Goal: Task Accomplishment & Management: Manage account settings

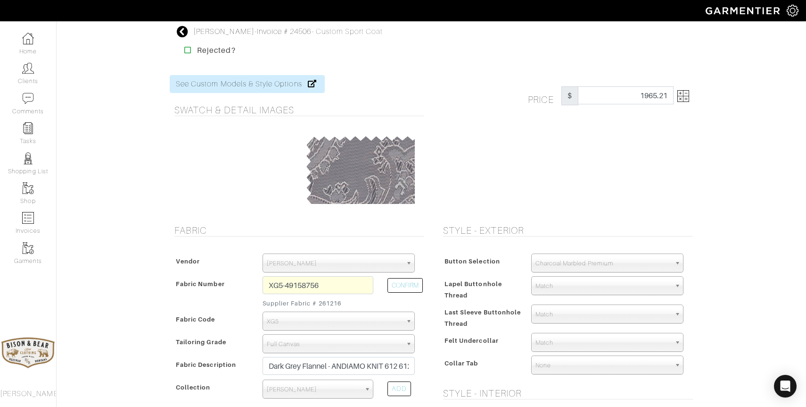
select select "110"
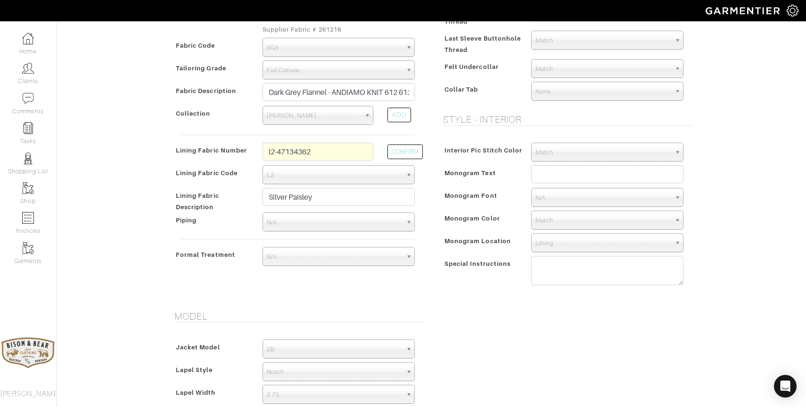
scroll to position [275, 0]
click at [548, 269] on textarea at bounding box center [608, 268] width 152 height 29
paste textarea "Shirt collar (cross between safari and shacket) Pockets: Patch with inverted pl…"
drag, startPoint x: 606, startPoint y: 276, endPoint x: 533, endPoint y: 265, distance: 73.0
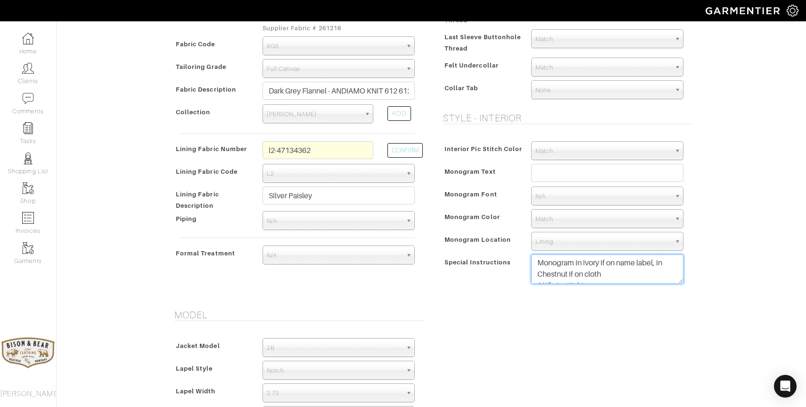
click at [533, 265] on textarea "Shirt collar (cross between safari and shacket) Pockets: Patch with inverted pl…" at bounding box center [608, 268] width 152 height 29
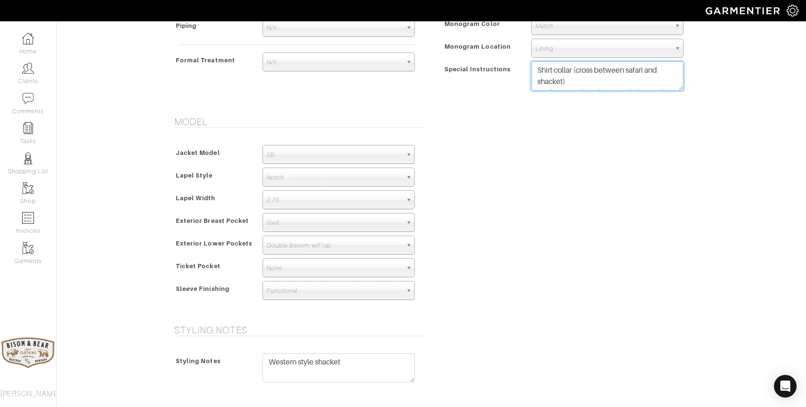
scroll to position [478, 0]
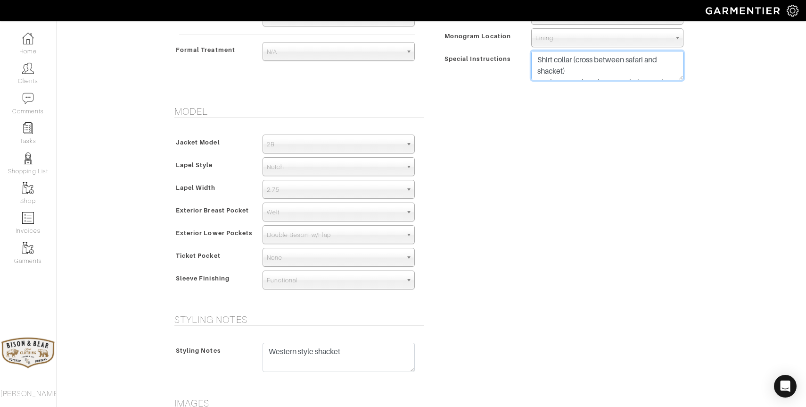
type textarea "Shirt collar (cross between safari and shacket) Pockets: Patch with inverted pl…"
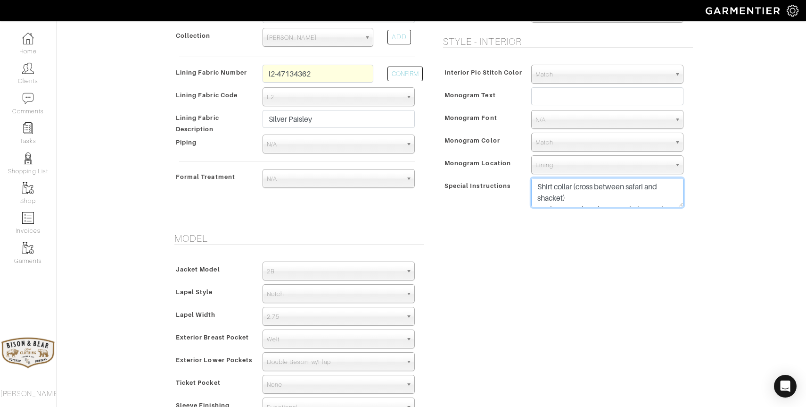
scroll to position [318, 0]
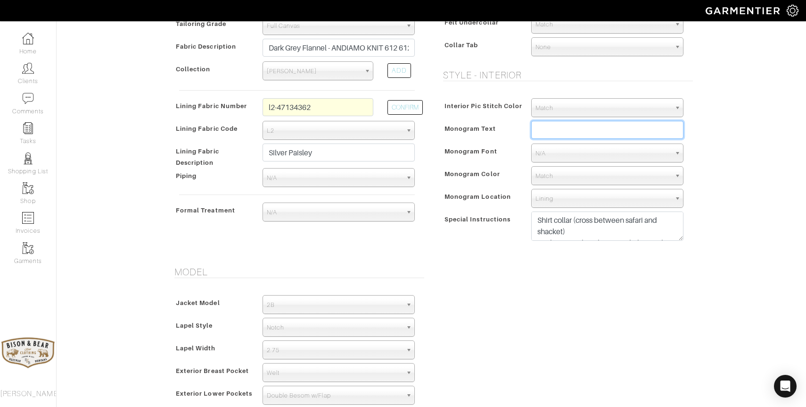
click at [556, 129] on input "text" at bounding box center [608, 130] width 152 height 18
type input "[PERSON_NAME]"
click at [741, 173] on div "Terry Sacka - Invoice # 24506 - Custom Sport Coat Rejected? See Custom Models &…" at bounding box center [403, 207] width 806 height 998
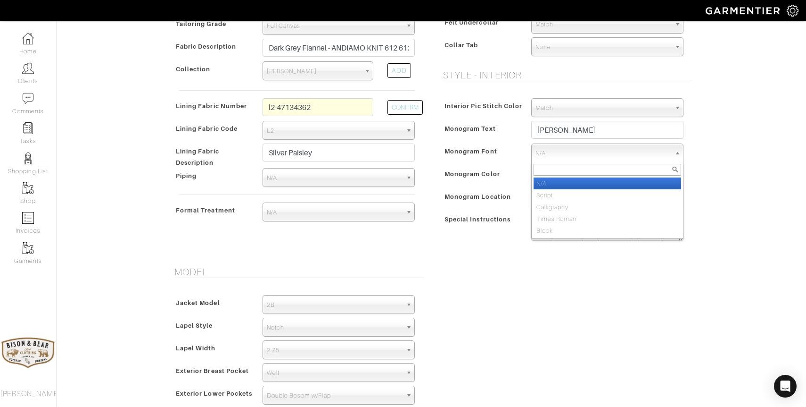
click at [562, 149] on span "N/A" at bounding box center [603, 153] width 135 height 19
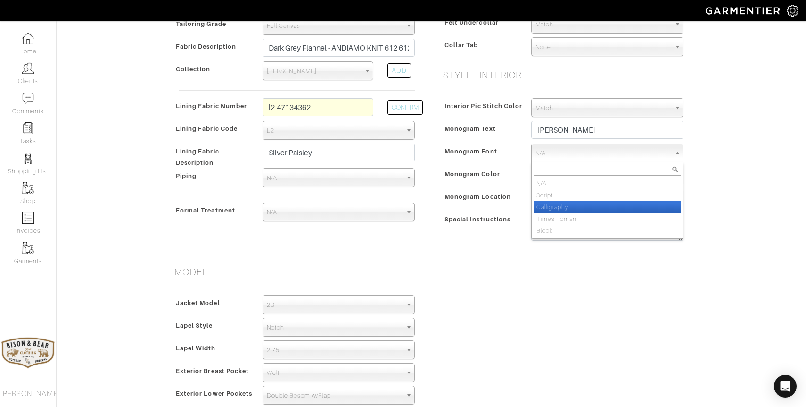
click at [561, 203] on li "Calligraphy" at bounding box center [608, 207] width 148 height 12
select select "Calligraphy"
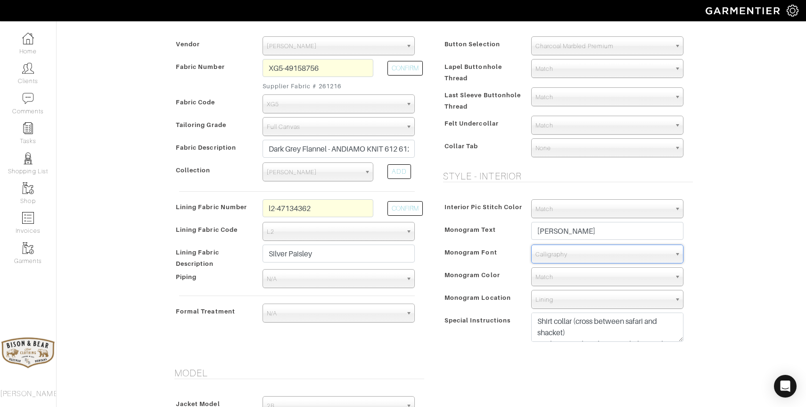
scroll to position [216, 0]
click at [588, 282] on span "Match" at bounding box center [603, 278] width 135 height 19
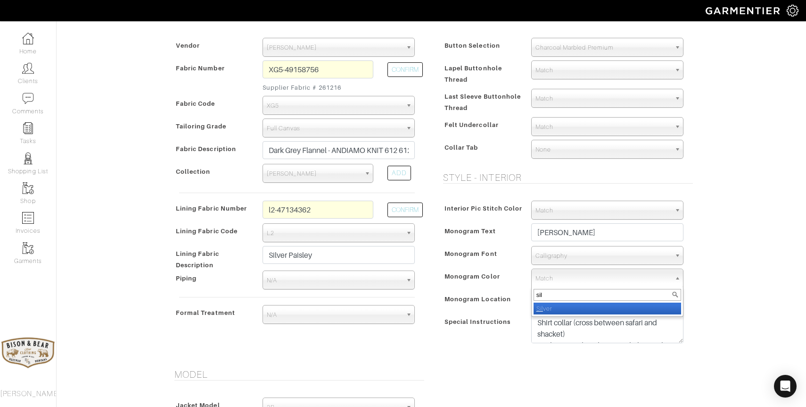
type input "sil"
click at [580, 308] on li "Sil ver" at bounding box center [608, 308] width 148 height 12
select select "2"
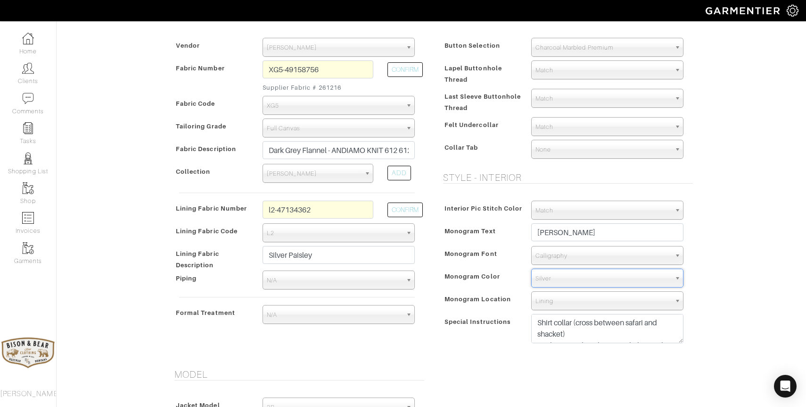
click at [577, 303] on span "Lining" at bounding box center [603, 300] width 135 height 19
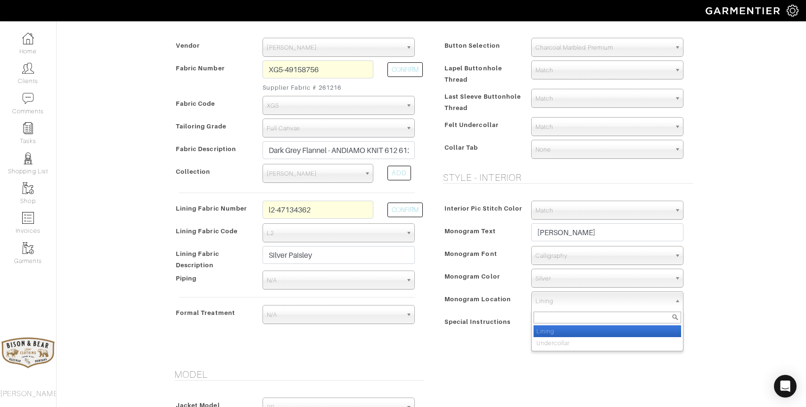
click at [577, 303] on span "Lining" at bounding box center [603, 300] width 135 height 19
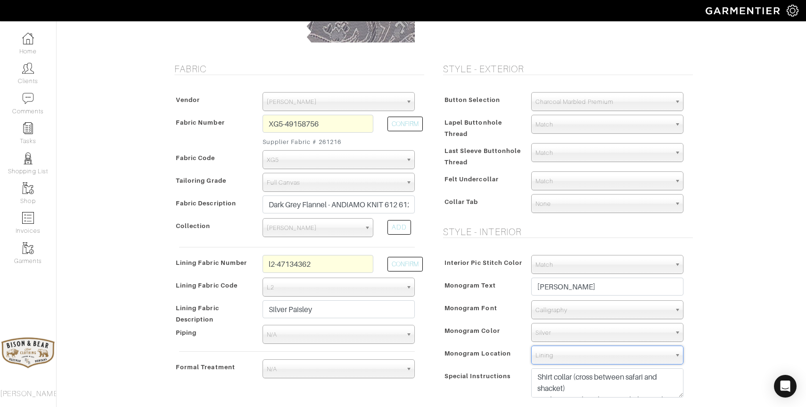
scroll to position [143, 0]
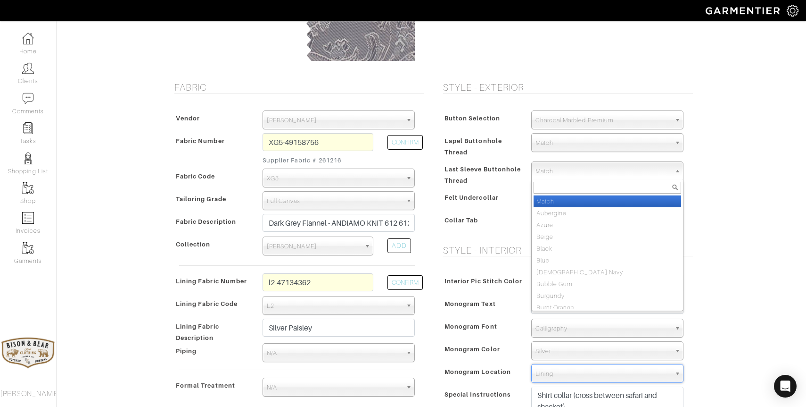
click at [627, 169] on span "Match" at bounding box center [603, 171] width 135 height 19
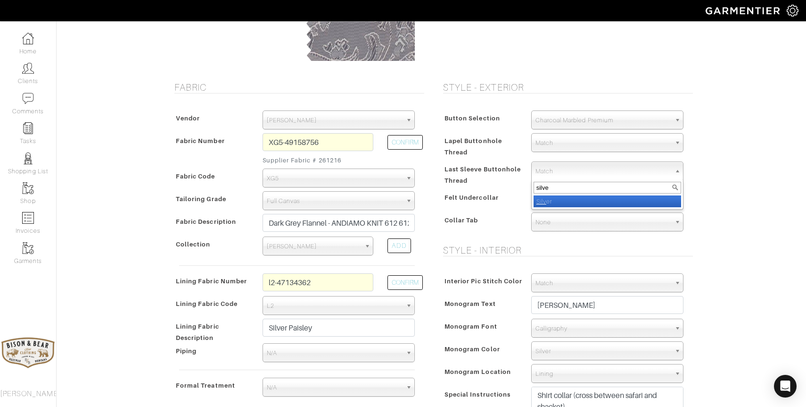
type input "silver"
select select "2"
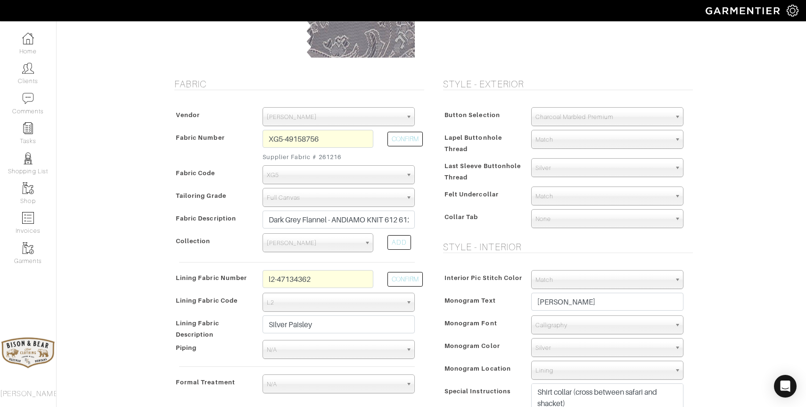
scroll to position [0, 0]
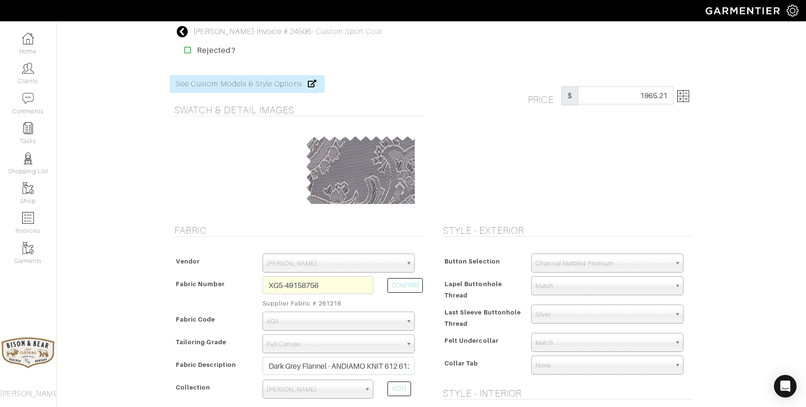
click at [181, 32] on icon at bounding box center [183, 31] width 12 height 11
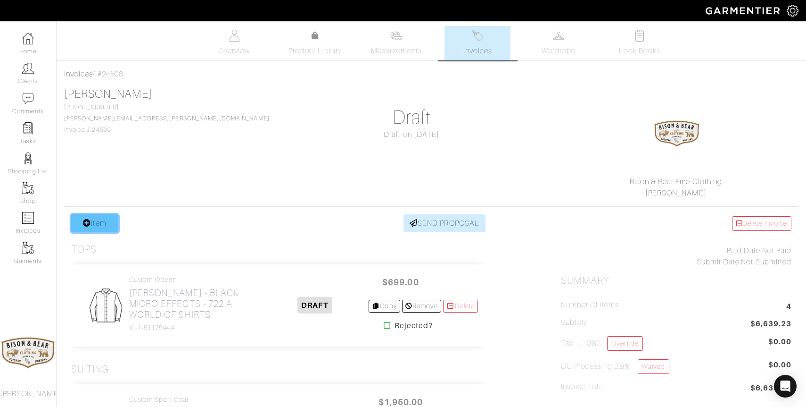
click at [107, 224] on link "Item" at bounding box center [94, 223] width 47 height 18
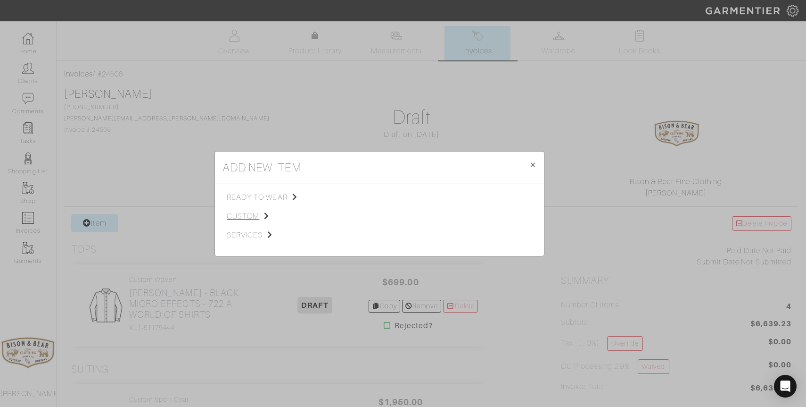
click at [248, 217] on span "custom" at bounding box center [274, 215] width 95 height 11
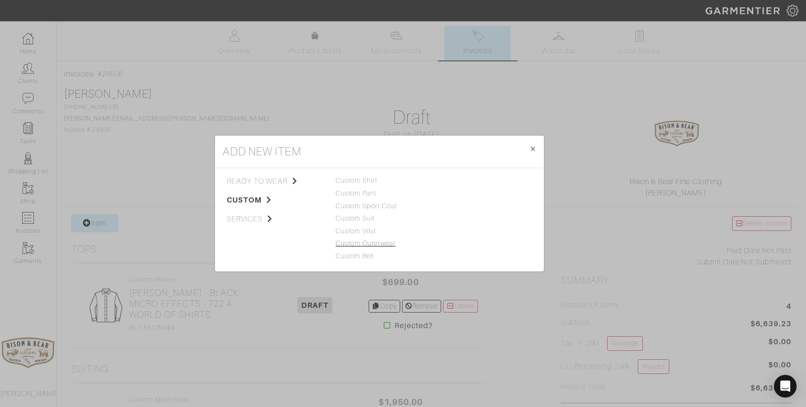
click at [374, 246] on link "Custom Outerwear" at bounding box center [366, 243] width 60 height 8
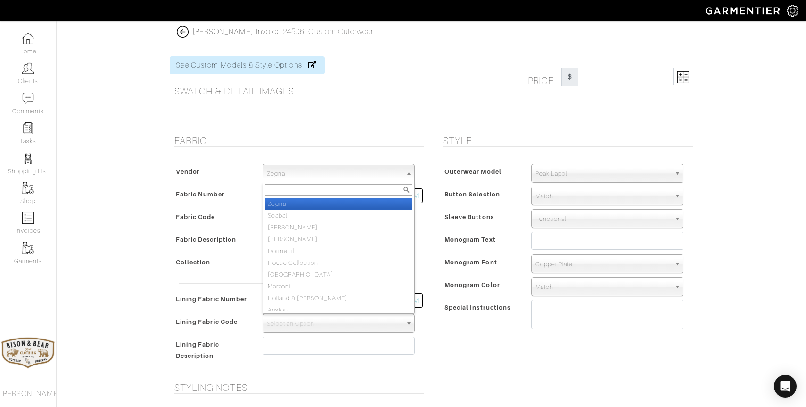
click at [311, 176] on span "Zegna" at bounding box center [334, 173] width 135 height 19
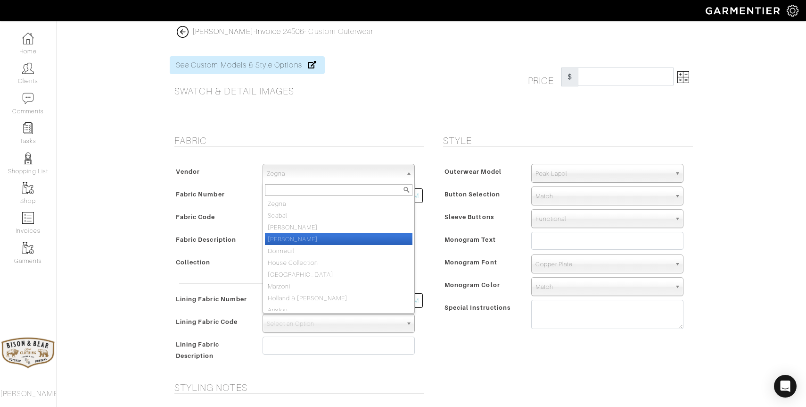
click at [301, 237] on li "[PERSON_NAME]" at bounding box center [339, 239] width 148 height 12
select select "74"
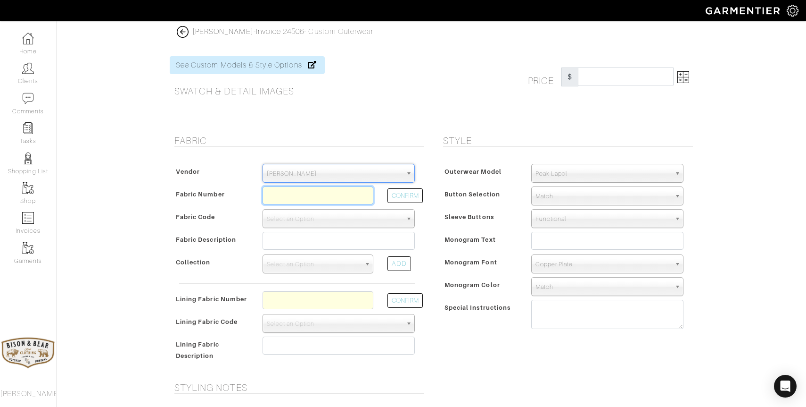
click at [292, 200] on input "text" at bounding box center [318, 195] width 111 height 18
type input "612612"
click at [419, 196] on button "CONFIRM" at bounding box center [405, 195] width 35 height 15
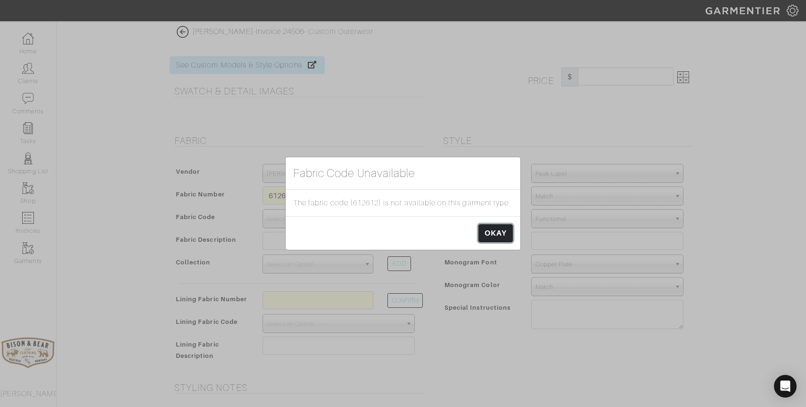
click at [489, 232] on link "OKAY" at bounding box center [496, 233] width 34 height 18
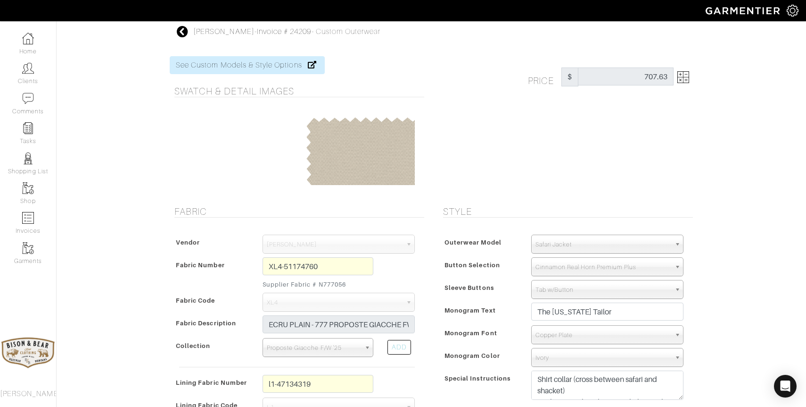
scroll to position [149, 0]
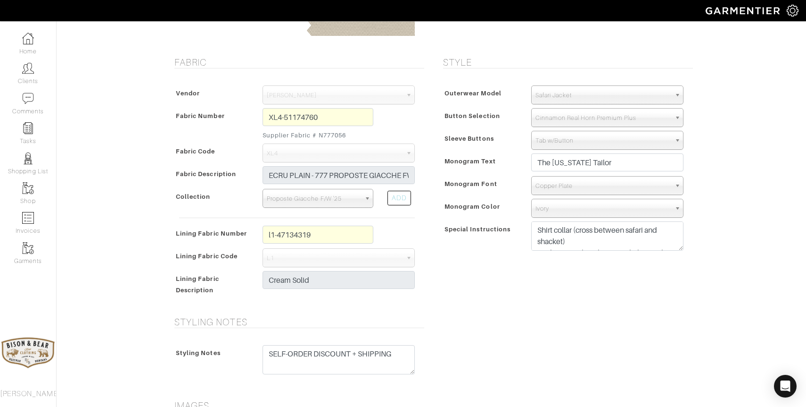
click at [607, 249] on textarea "Shirt collar (cross between safari and shacket) Pockets: Patch with inverted pl…" at bounding box center [608, 235] width 152 height 29
drag, startPoint x: 601, startPoint y: 235, endPoint x: 530, endPoint y: 217, distance: 73.4
click at [530, 217] on div "Outerwear Model Peak Lapel Notch Lapel [MEDICAL_DATA] Collar Peak Lapel Notch L…" at bounding box center [566, 170] width 255 height 189
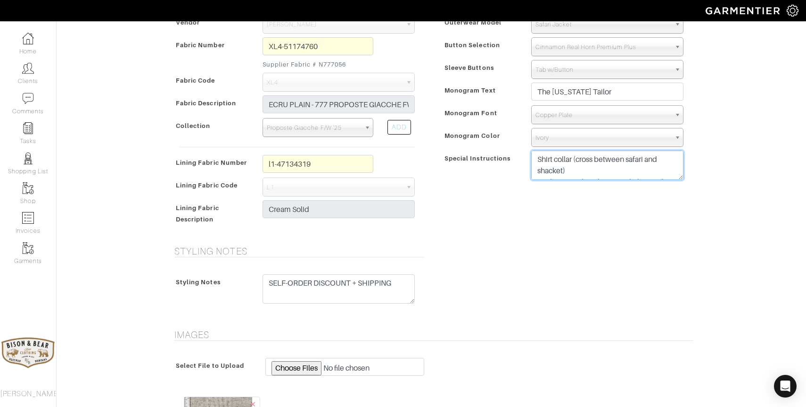
scroll to position [222, 0]
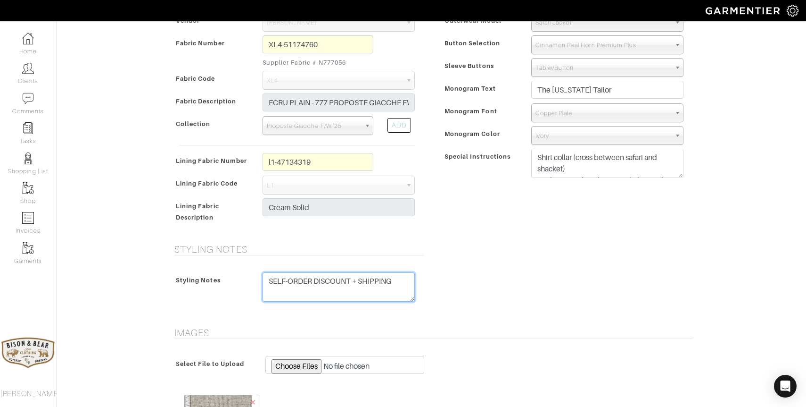
click at [375, 284] on textarea "SELF-ORDER DISCOUNT + SHIPPING" at bounding box center [339, 286] width 152 height 29
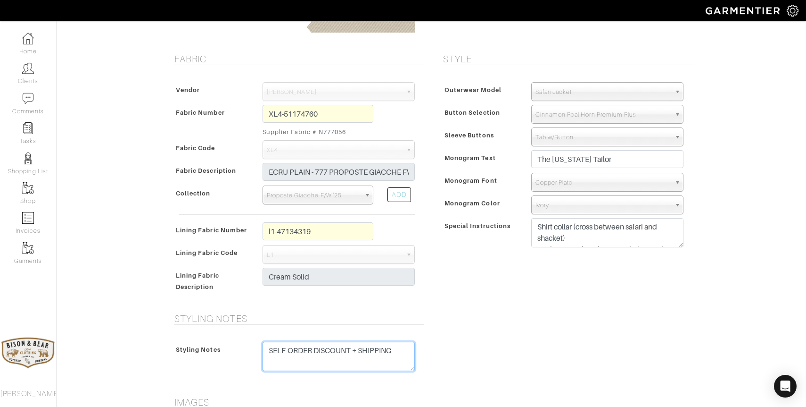
scroll to position [152, 0]
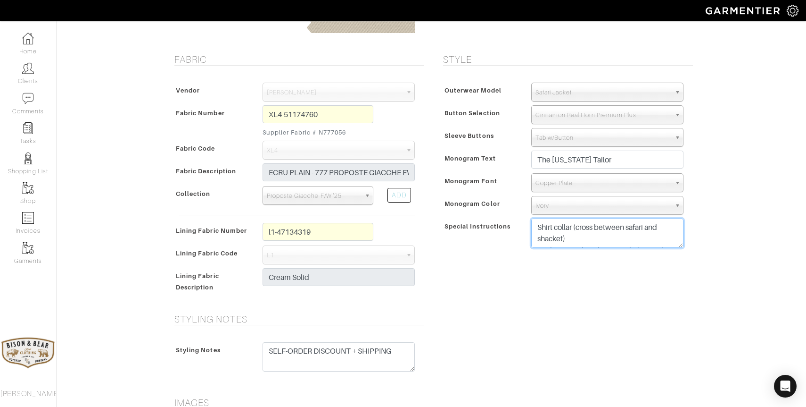
click at [607, 238] on textarea "Shirt collar (cross between safari and shacket) Pockets: Patch with inverted pl…" at bounding box center [608, 232] width 152 height 29
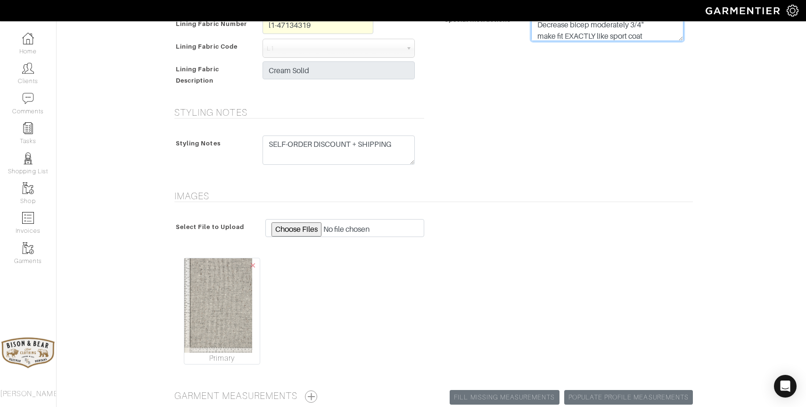
scroll to position [0, 0]
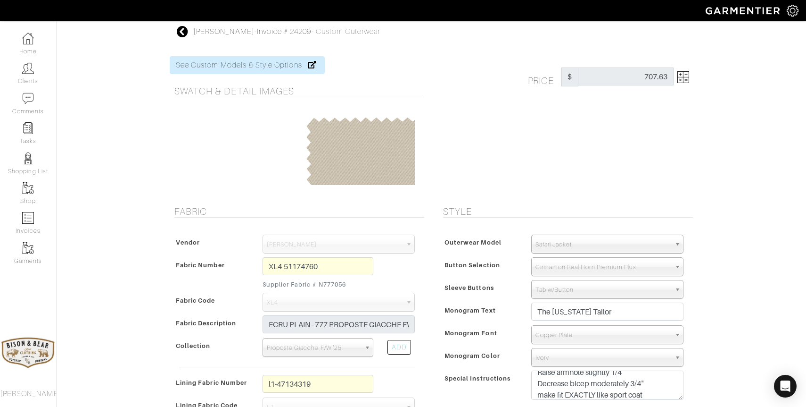
click at [182, 32] on icon at bounding box center [183, 31] width 12 height 11
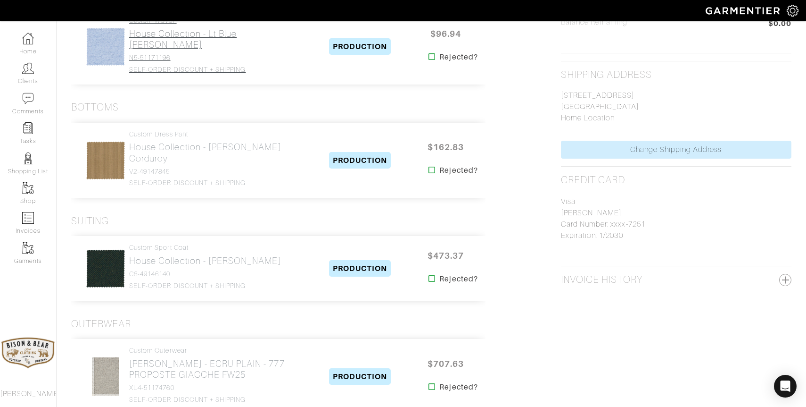
scroll to position [394, 0]
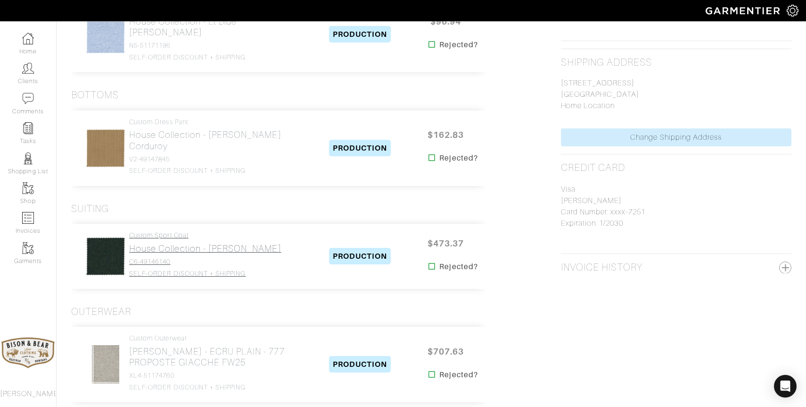
click at [156, 245] on link "Custom Sport Coat House Collection - Olive Twill C6-49146140 SELF-ORDER DISCOUN…" at bounding box center [205, 254] width 152 height 46
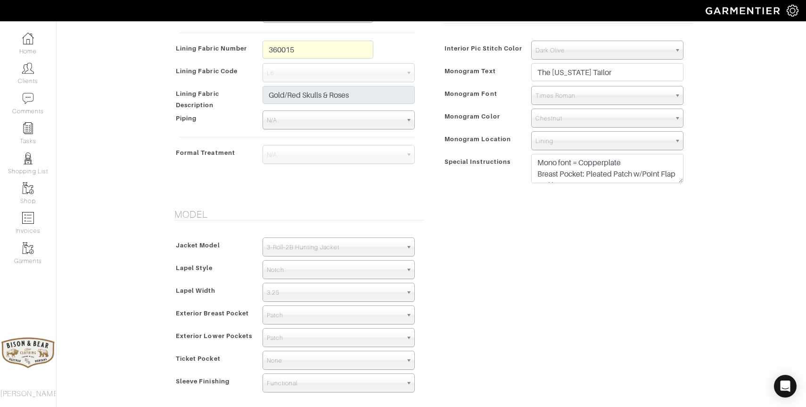
scroll to position [361, 0]
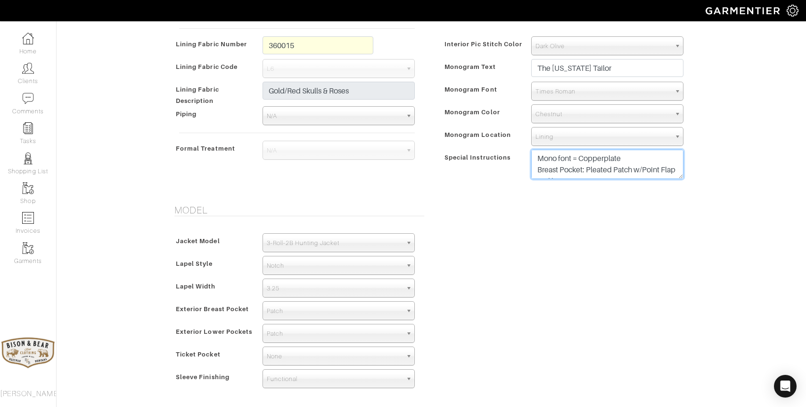
click at [660, 167] on textarea "Mono font = Copperplate Breast Pocket: Pleated Patch w/Point Flap and button Lo…" at bounding box center [608, 163] width 152 height 29
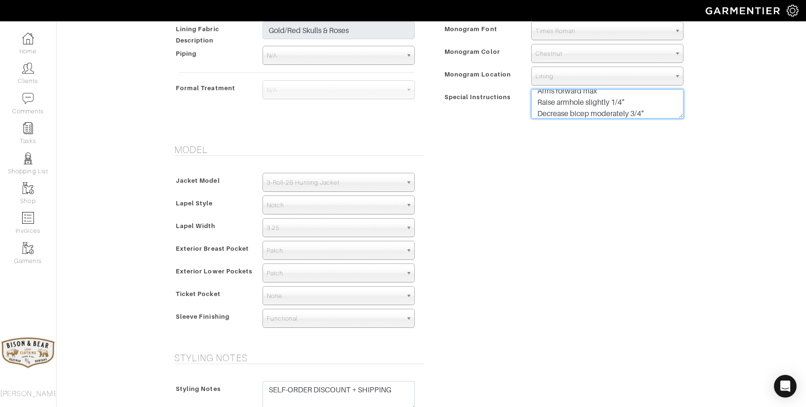
scroll to position [426, 0]
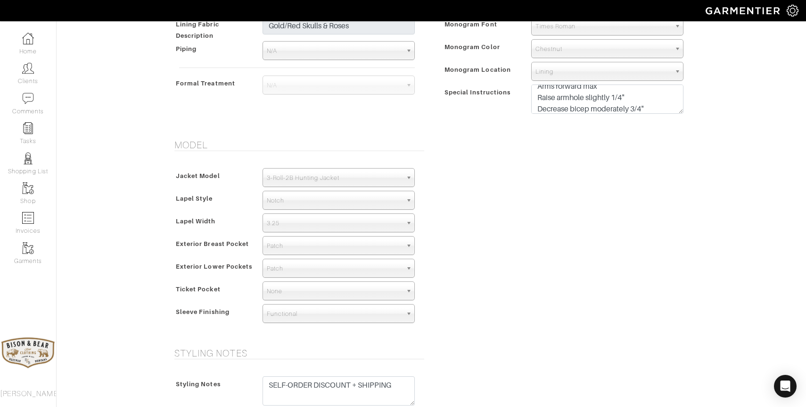
scroll to position [394, 0]
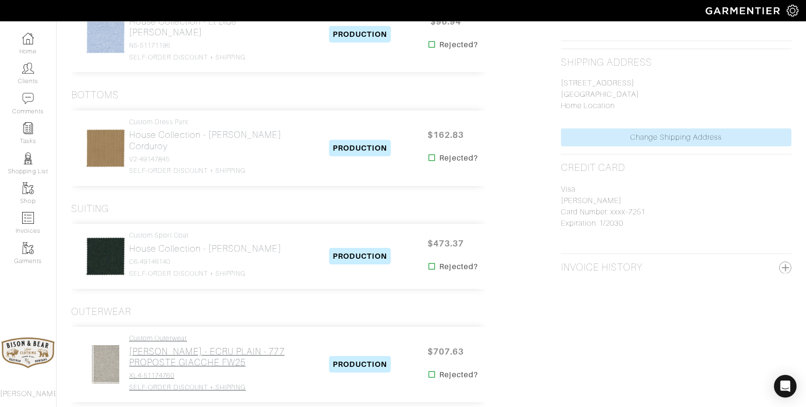
click at [164, 346] on h2 "Loro Piana - ECRU PLAIN - 777 PROPOSTE GIACCHE FW25" at bounding box center [217, 357] width 177 height 22
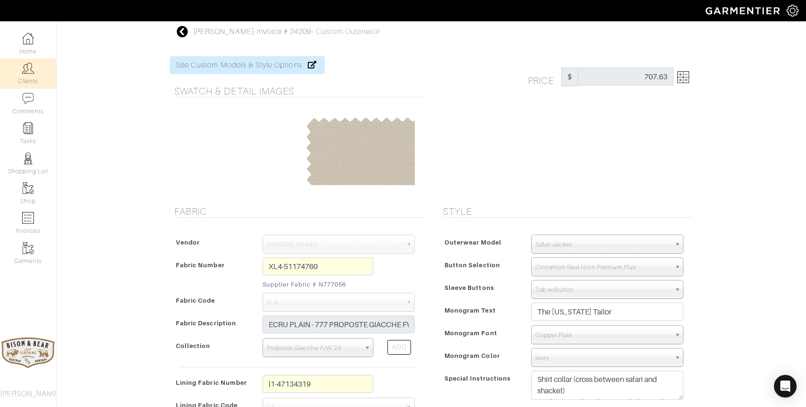
click at [22, 72] on img at bounding box center [28, 68] width 12 height 12
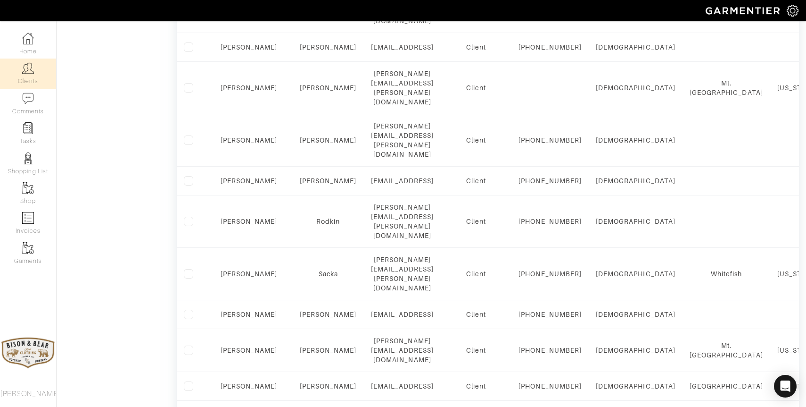
scroll to position [510, 0]
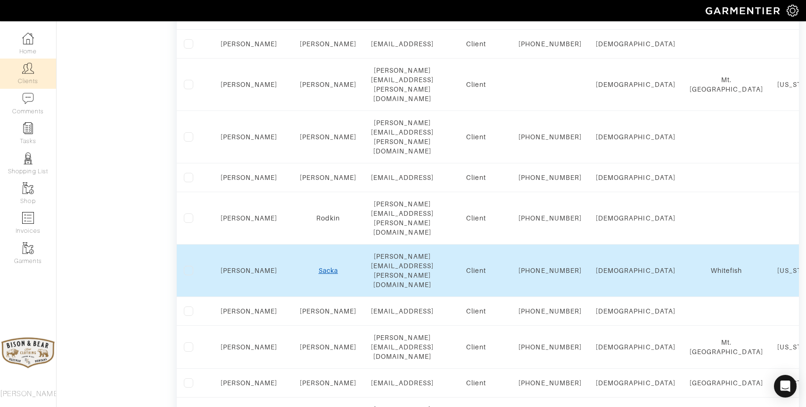
click at [319, 274] on link "Sacka" at bounding box center [328, 270] width 19 height 8
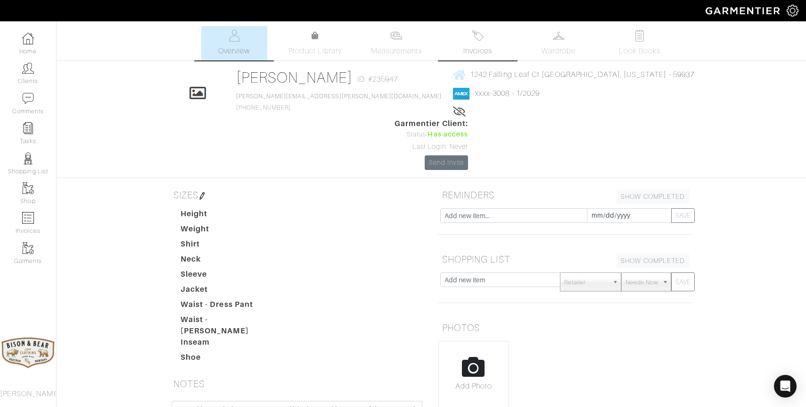
click at [477, 44] on link "Invoices" at bounding box center [478, 43] width 66 height 34
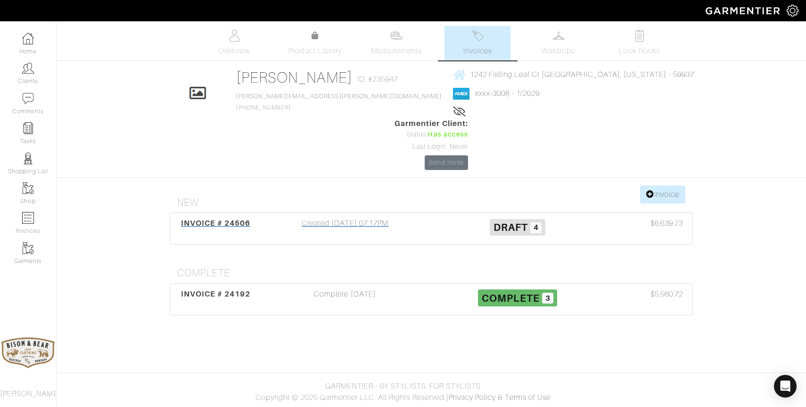
click at [367, 217] on div "Created [DATE] 07:17PM" at bounding box center [345, 228] width 173 height 22
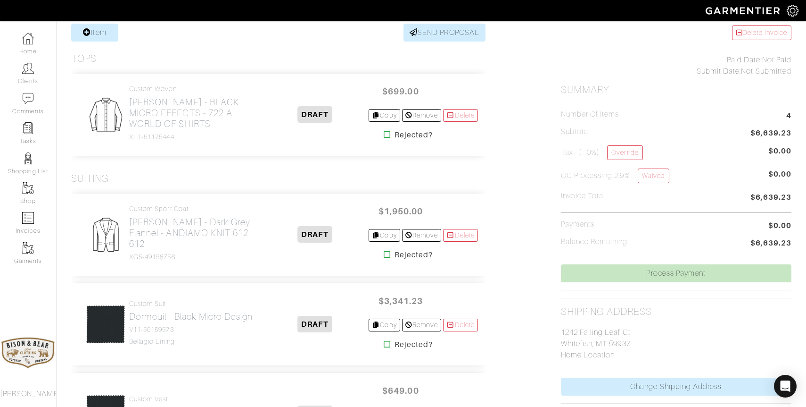
scroll to position [195, 0]
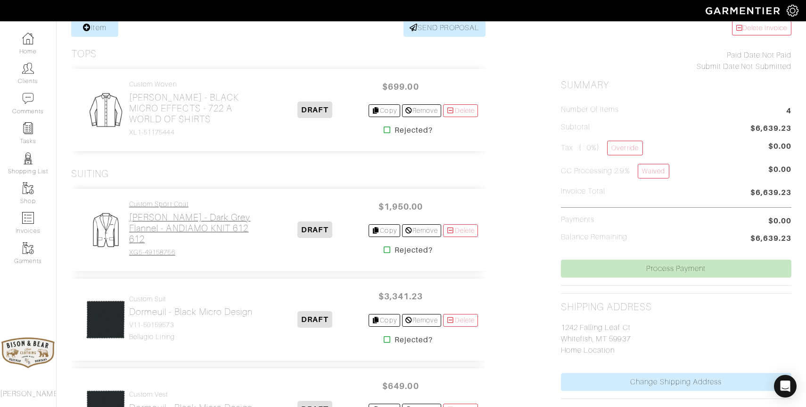
click at [144, 231] on h2 "[PERSON_NAME] - Dark Grey Flannel - ANDIAMO KNIT 612 612" at bounding box center [195, 228] width 133 height 33
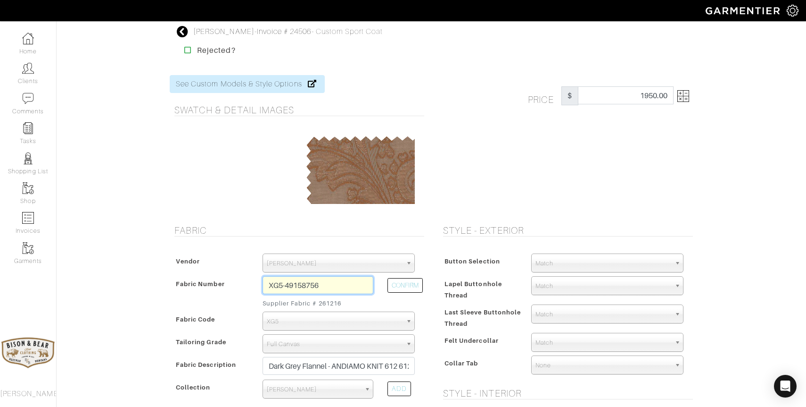
click at [351, 290] on input "XG5-49158756" at bounding box center [318, 285] width 111 height 18
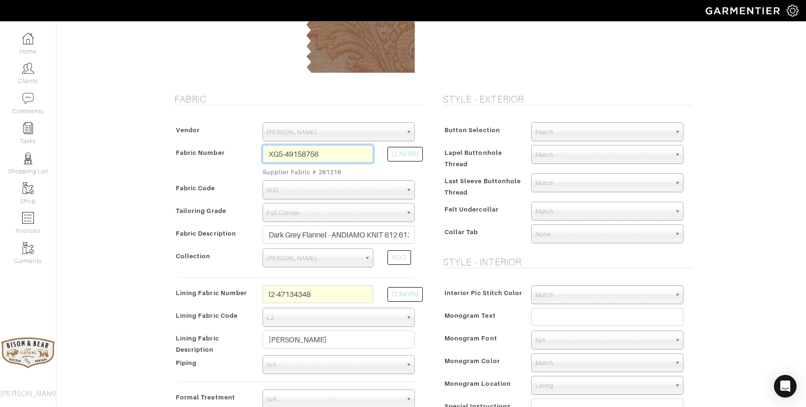
scroll to position [133, 0]
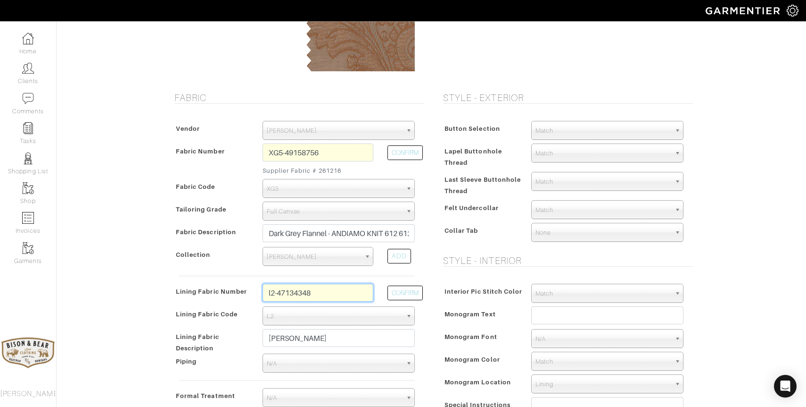
click at [351, 290] on input "l2-47134348" at bounding box center [318, 292] width 111 height 18
type input "l2-47134348"
click at [402, 292] on button "CONFIRM" at bounding box center [405, 292] width 35 height 15
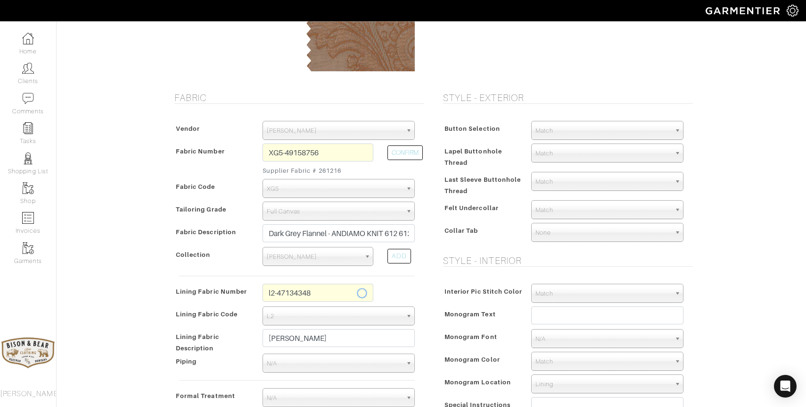
type input "1965.21"
click at [353, 291] on input "l2-47134348" at bounding box center [318, 292] width 111 height 18
type input "l2-47134355"
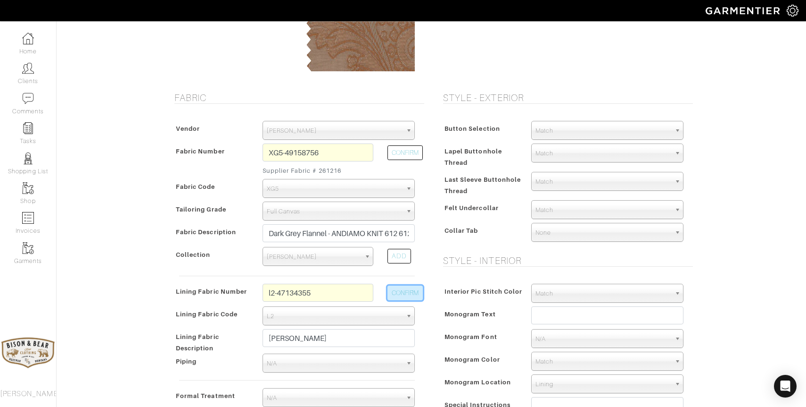
click at [408, 293] on button "CONFIRM" at bounding box center [405, 292] width 35 height 15
type input "Spruce Paisley"
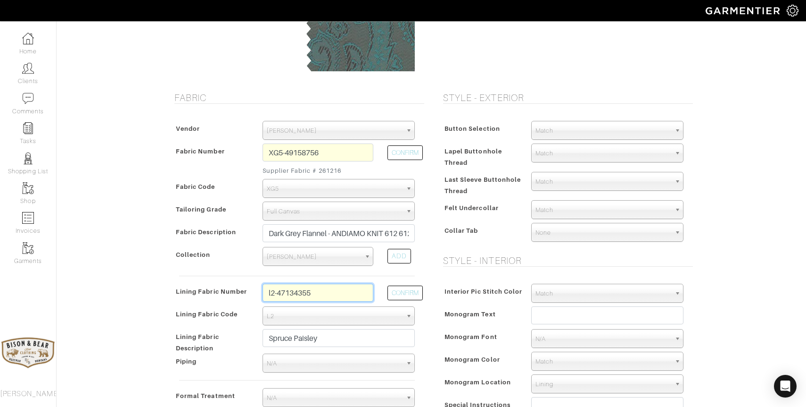
click at [332, 298] on input "l2-47134355" at bounding box center [318, 292] width 111 height 18
type input "l2-47134362"
click at [400, 295] on button "CONFIRM" at bounding box center [405, 292] width 35 height 15
type input "Silver Paisley"
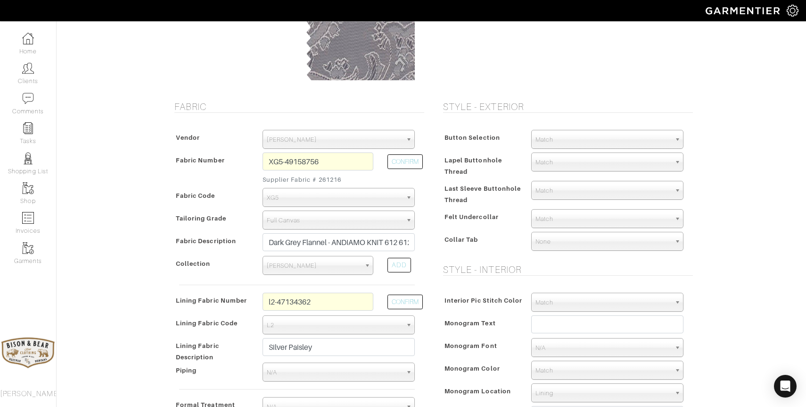
scroll to position [140, 0]
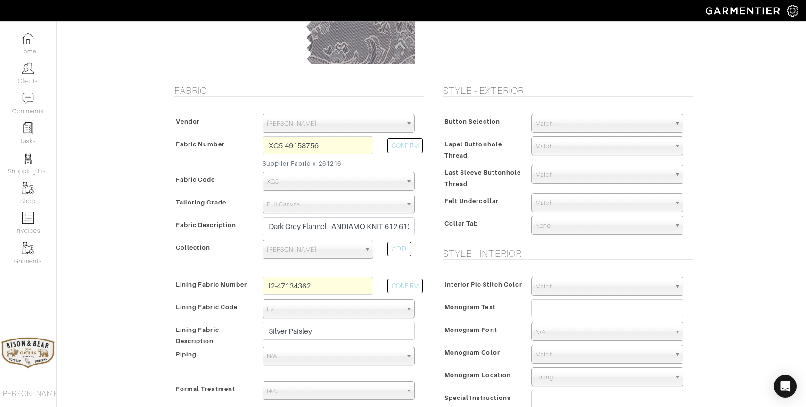
click at [579, 117] on span "Match" at bounding box center [603, 123] width 135 height 19
type input "char"
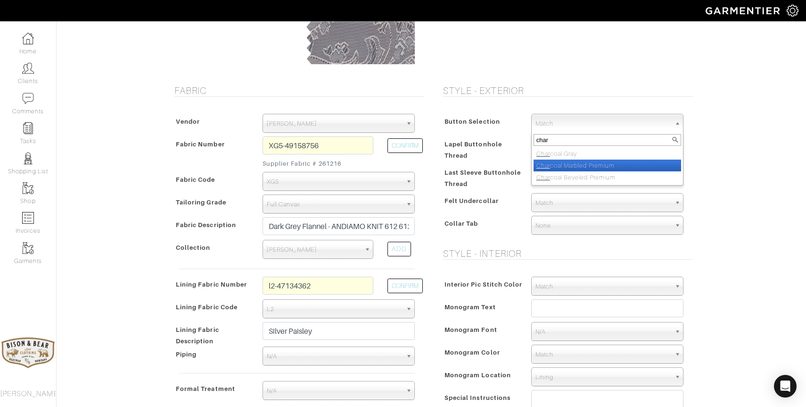
click at [581, 161] on li "Char coal Marbled Premium" at bounding box center [608, 165] width 148 height 12
select select "110"
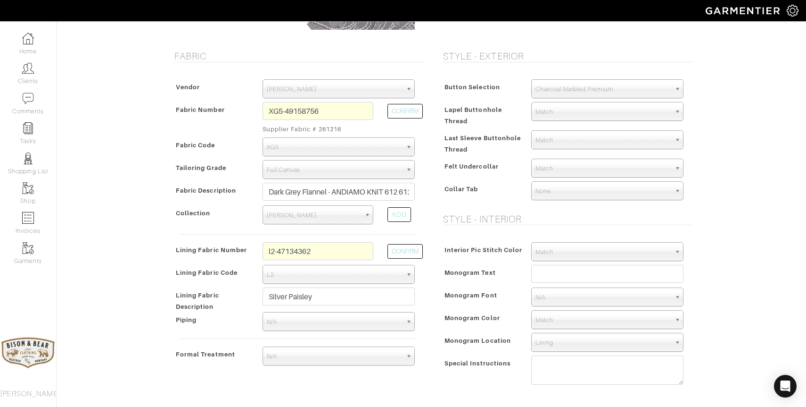
scroll to position [184, 0]
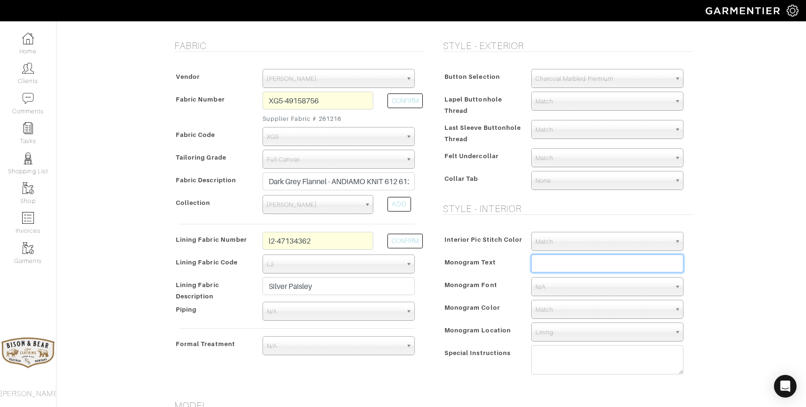
click at [558, 266] on input "text" at bounding box center [608, 263] width 152 height 18
type input "[PERSON_NAME]"
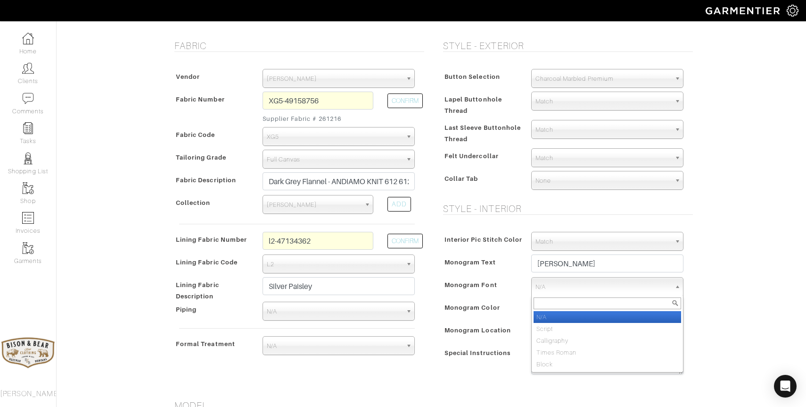
click at [549, 292] on span "N/A" at bounding box center [603, 286] width 135 height 19
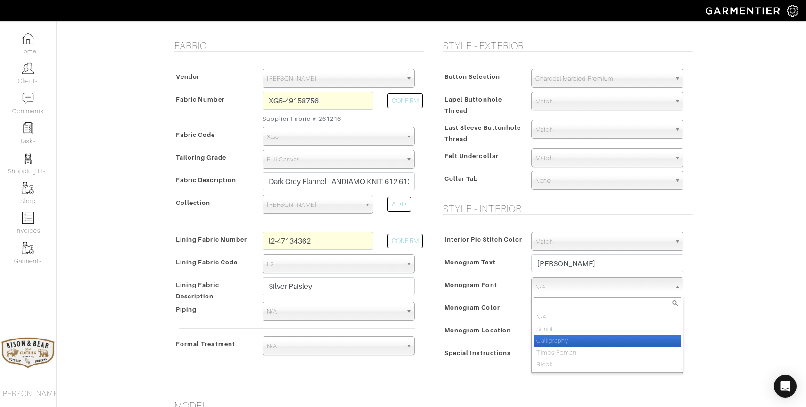
click at [550, 339] on li "Calligraphy" at bounding box center [608, 340] width 148 height 12
select select "Calligraphy"
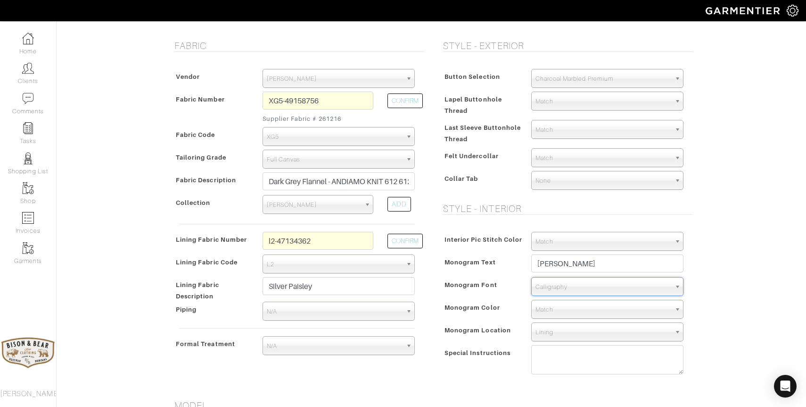
click at [548, 309] on span "Match" at bounding box center [603, 309] width 135 height 19
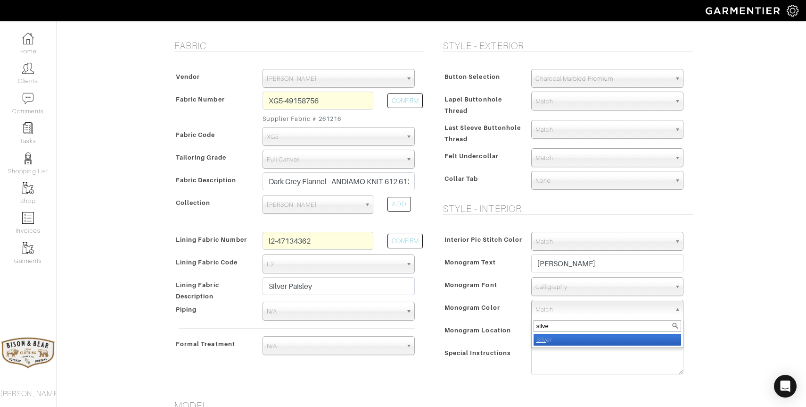
type input "silver"
select select "2"
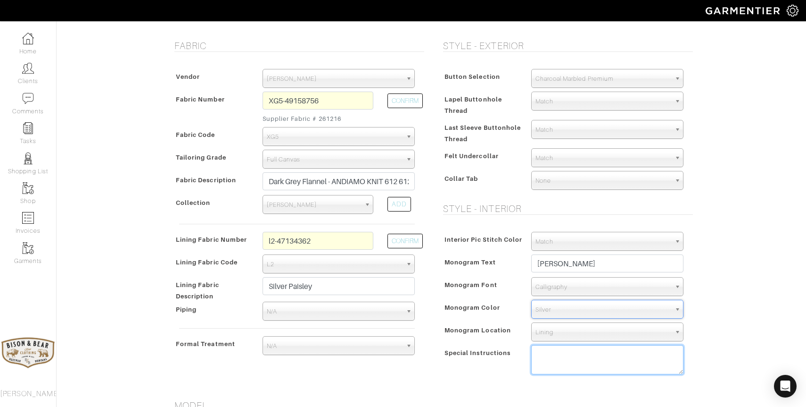
click at [555, 360] on textarea at bounding box center [608, 359] width 152 height 29
paste textarea "Shirt collar (cross between safari and shacket) Pockets: Patch with inverted pl…"
drag, startPoint x: 611, startPoint y: 367, endPoint x: 537, endPoint y: 358, distance: 74.5
click at [537, 358] on textarea "Shirt collar (cross between safari and shacket) Pockets: Patch with inverted pl…" at bounding box center [608, 359] width 152 height 29
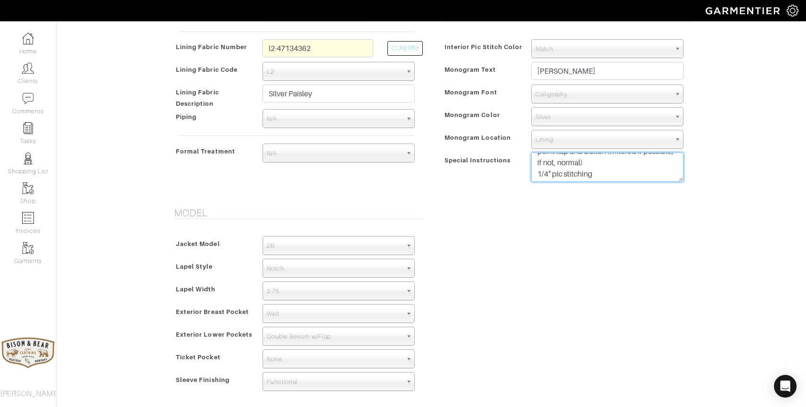
scroll to position [395, 0]
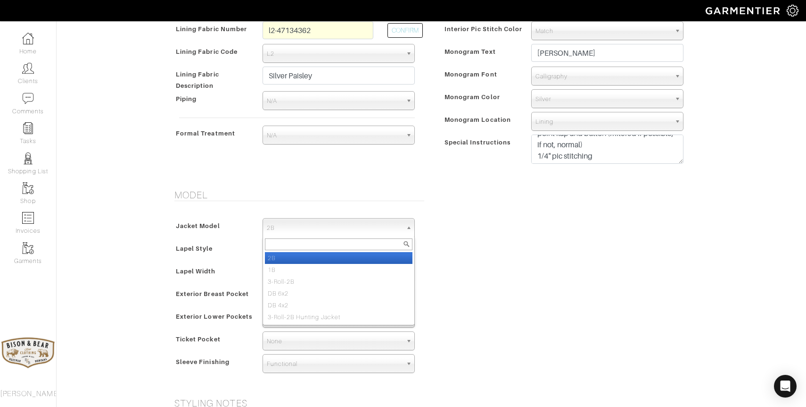
click at [344, 230] on span "2B" at bounding box center [334, 227] width 135 height 19
click at [458, 249] on div "Model Jacket Model 2B 1B 3-Roll-2B DB 6x2 DB 4x2 3-Roll-2B Hunting Jacket 2B 2B…" at bounding box center [432, 287] width 538 height 197
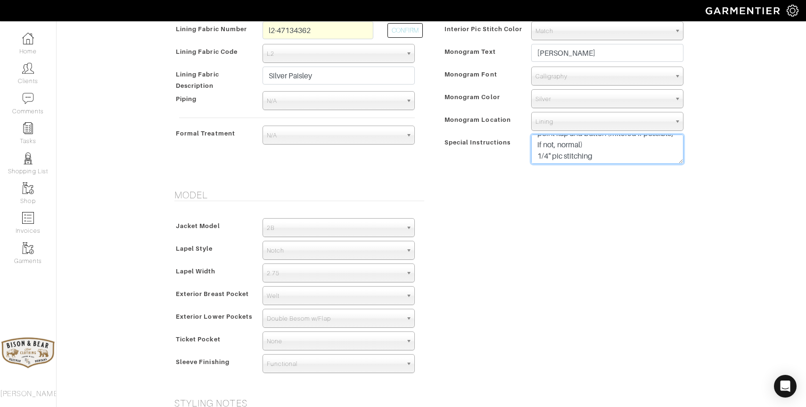
click at [619, 153] on textarea "Shirt collar (cross between safari and shacket) Pockets: Patch with inverted pl…" at bounding box center [608, 148] width 152 height 29
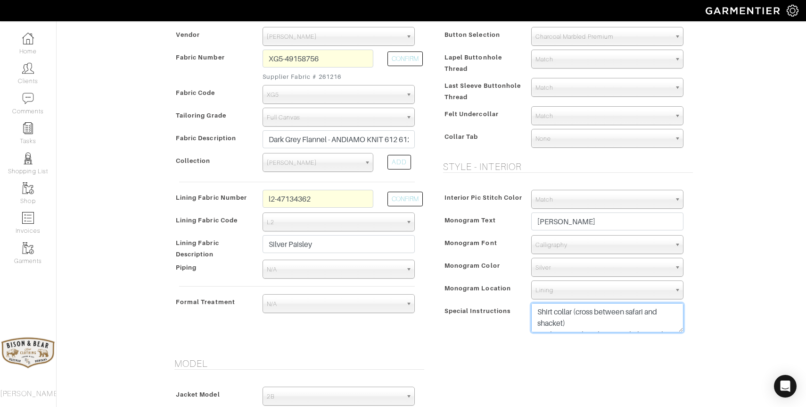
scroll to position [224, 0]
click at [590, 321] on textarea "Shirt collar (cross between safari and shacket) Pockets: Patch with inverted pl…" at bounding box center [608, 319] width 152 height 29
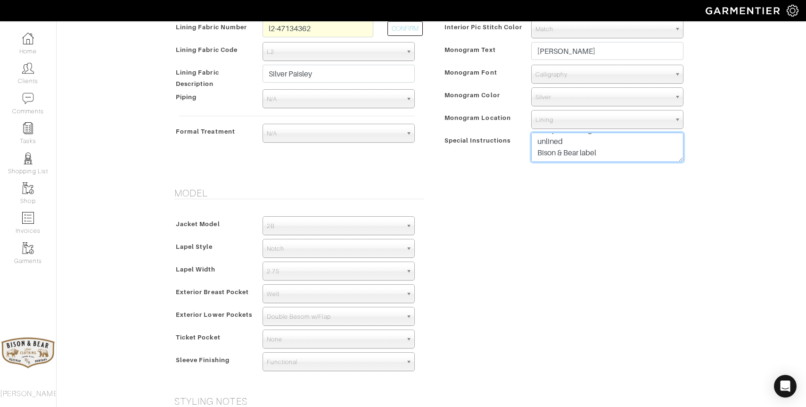
scroll to position [396, 0]
click at [607, 147] on textarea "Shirt collar (cross between safari and shacket) Pockets: Patch with inverted pl…" at bounding box center [608, 147] width 152 height 29
click at [670, 153] on textarea "Western Style Shacket Shirt collar (cross between safari and shacket) Pockets: …" at bounding box center [608, 147] width 152 height 29
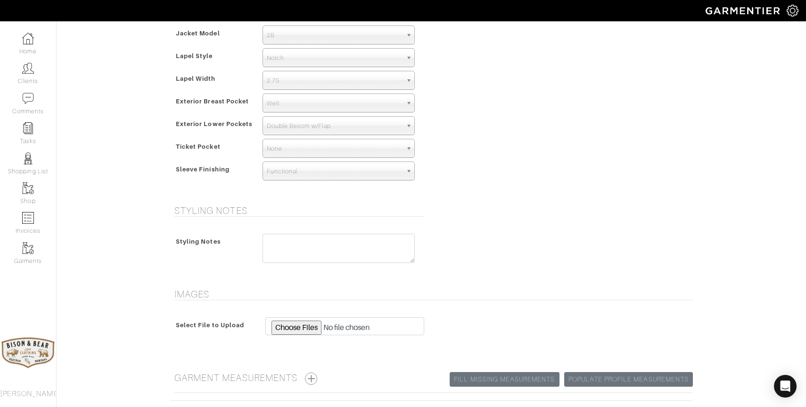
scroll to position [663, 0]
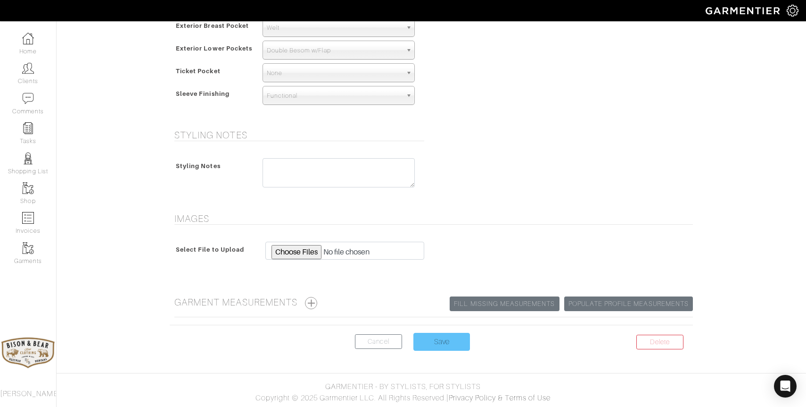
type textarea "Western Style Shacket Shirt collar (cross between safari and shacket) Pockets: …"
click at [438, 345] on input "Save" at bounding box center [442, 341] width 57 height 18
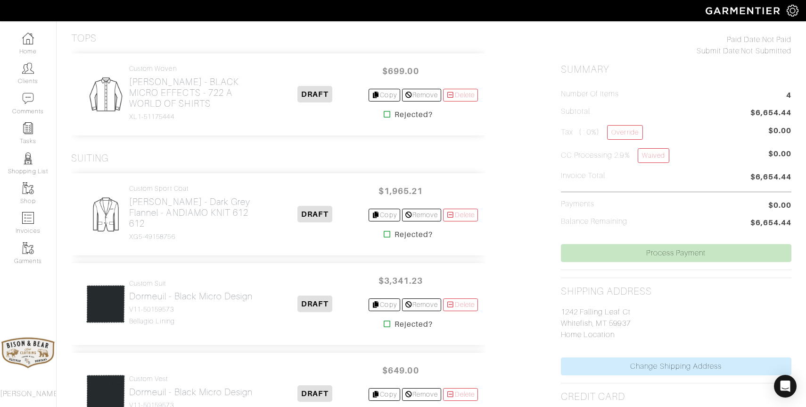
scroll to position [208, 0]
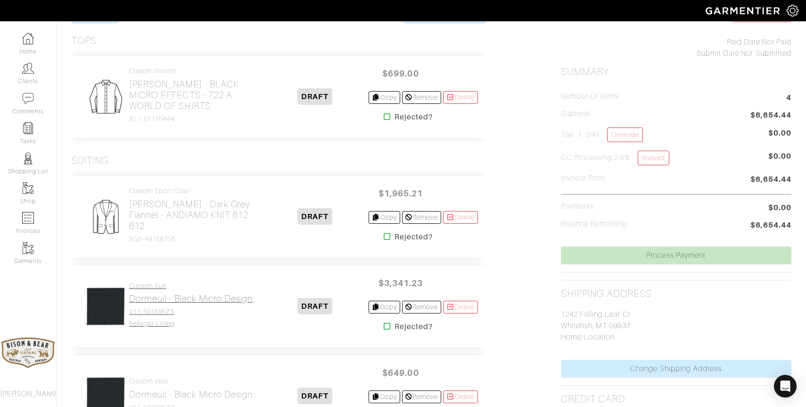
click at [166, 297] on h2 "Dormeuil - Black Micro Design" at bounding box center [191, 298] width 124 height 11
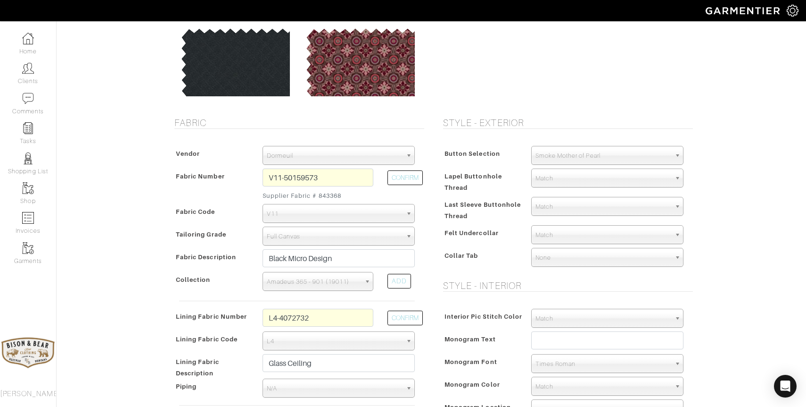
scroll to position [108, 0]
click at [413, 315] on button "CONFIRM" at bounding box center [405, 317] width 35 height 15
select select
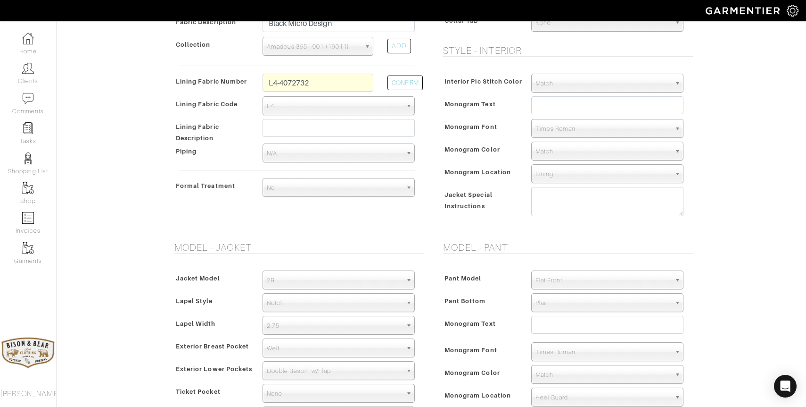
scroll to position [344, 0]
click at [784, 382] on icon "Open Intercom Messenger" at bounding box center [785, 386] width 11 height 12
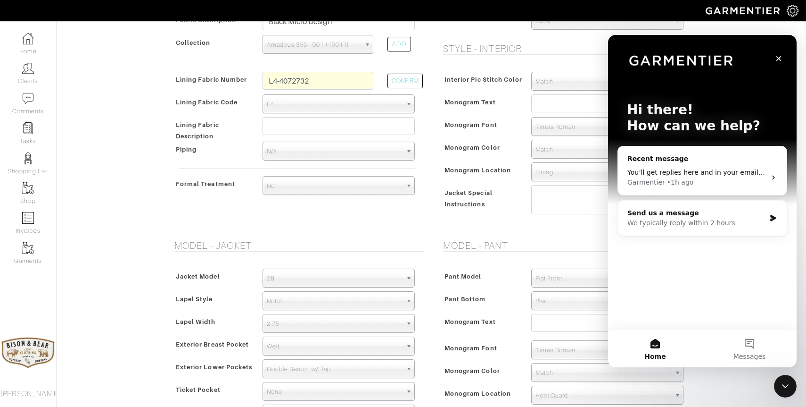
scroll to position [0, 0]
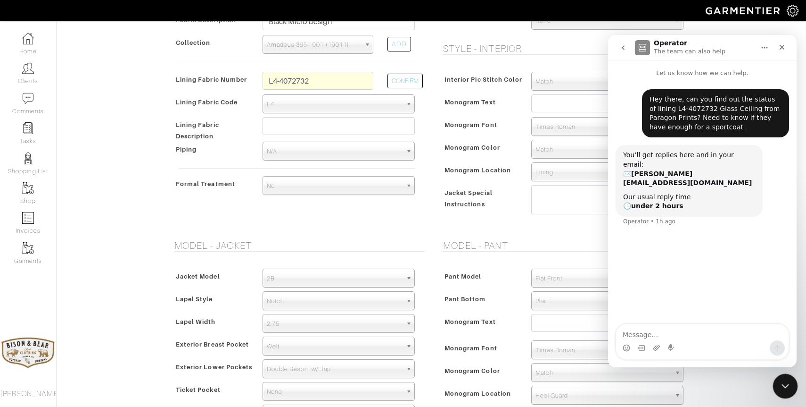
click at [781, 386] on icon "Close Intercom Messenger" at bounding box center [784, 384] width 11 height 11
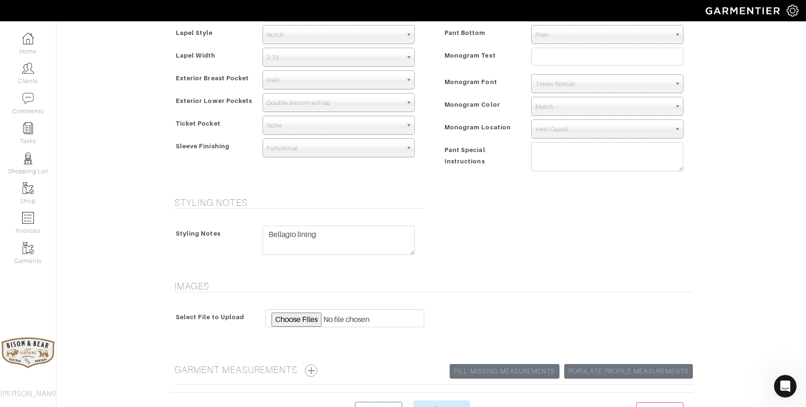
scroll to position [678, 0]
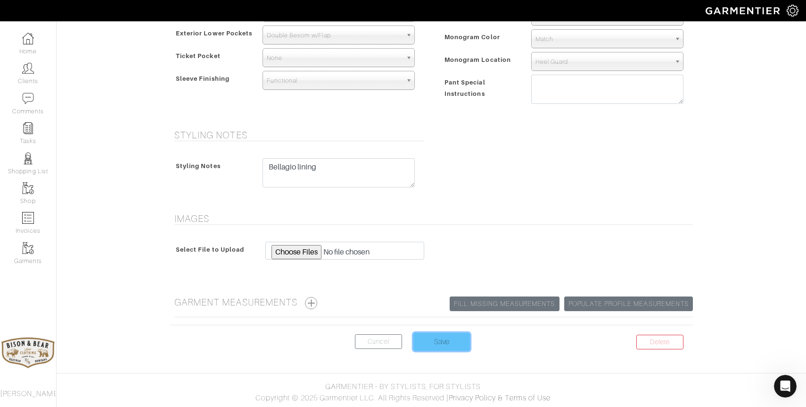
click at [438, 335] on input "Save" at bounding box center [442, 341] width 57 height 18
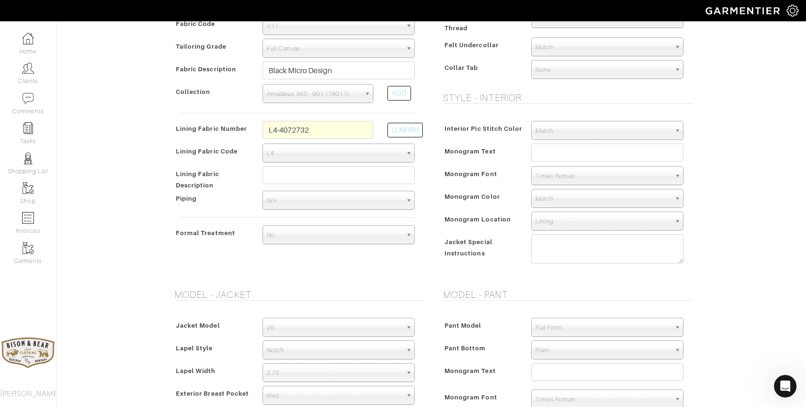
scroll to position [294, 0]
click at [347, 155] on span "L4" at bounding box center [334, 154] width 135 height 19
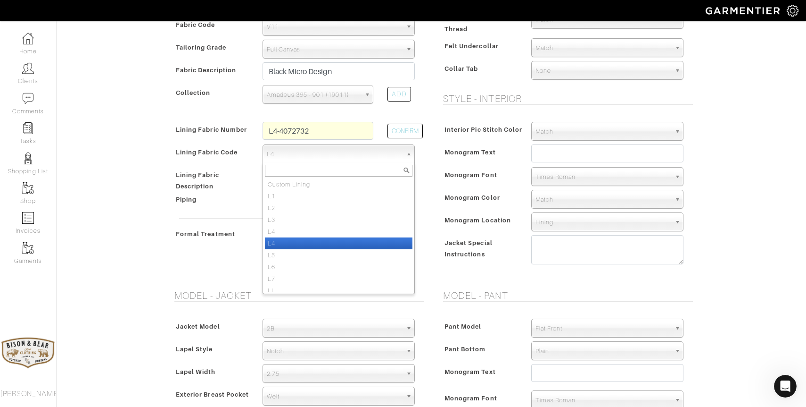
click at [310, 239] on li "L4" at bounding box center [339, 243] width 148 height 12
select select "6295"
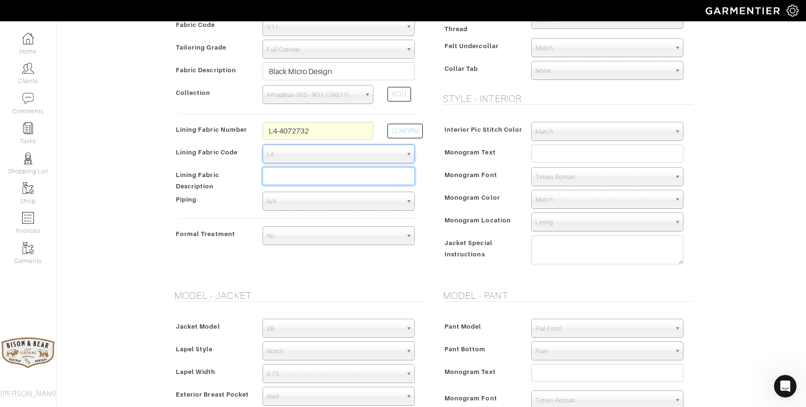
click at [308, 181] on input "text" at bounding box center [339, 176] width 152 height 18
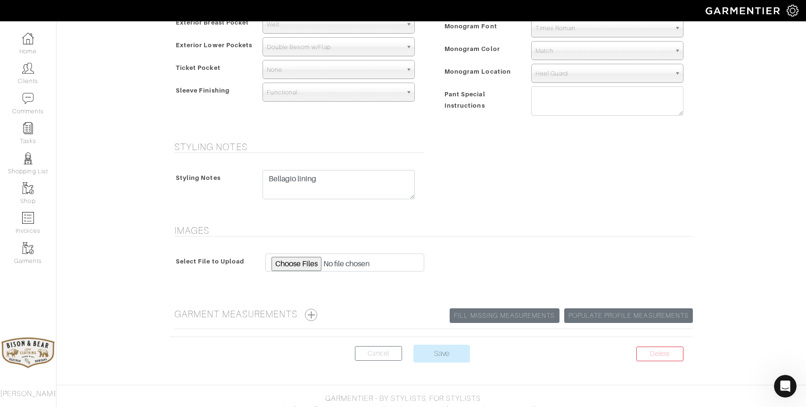
scroll to position [678, 0]
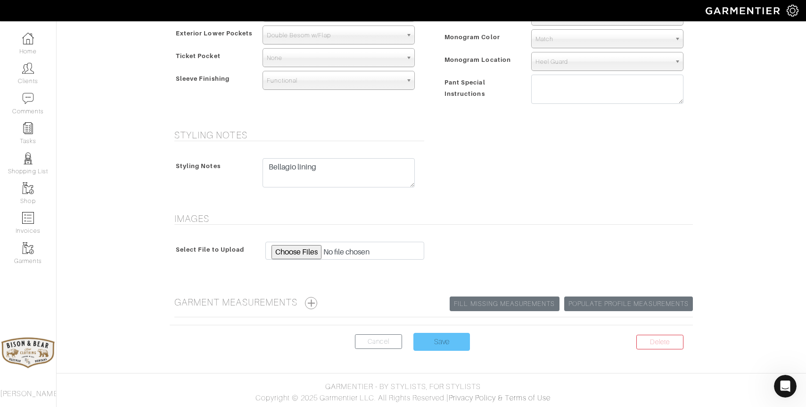
type input "Glass Ceiling"
click at [433, 345] on input "Save" at bounding box center [442, 341] width 57 height 18
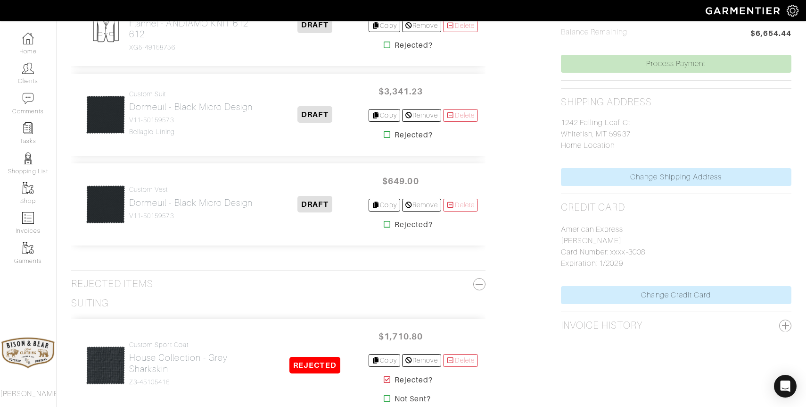
scroll to position [401, 0]
click at [192, 110] on h2 "Dormeuil - Black Micro Design" at bounding box center [191, 105] width 124 height 11
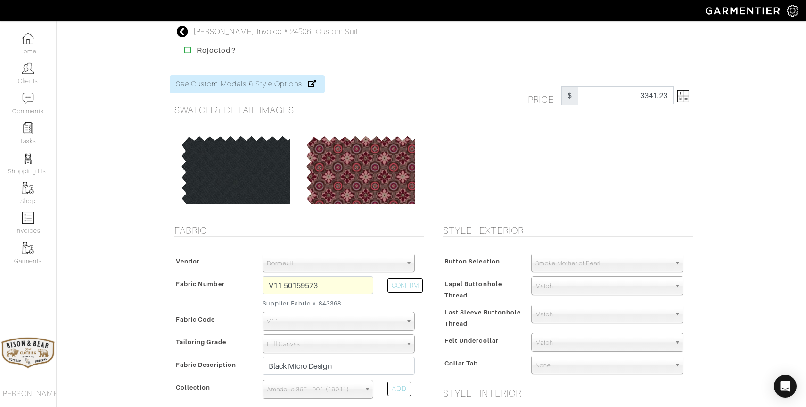
click at [682, 101] on img at bounding box center [684, 96] width 12 height 12
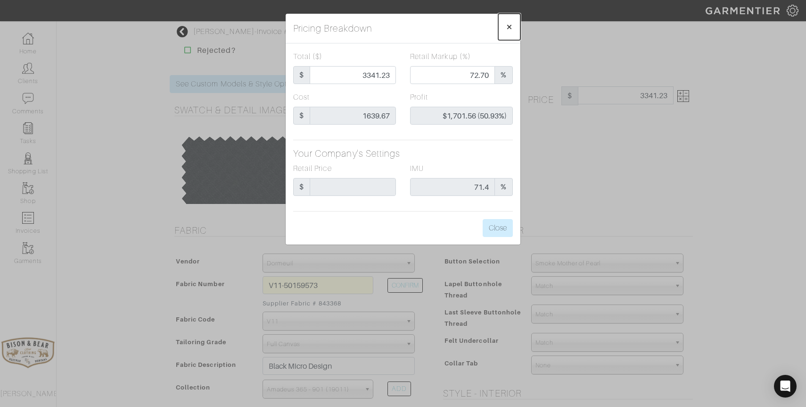
click at [509, 24] on span "×" at bounding box center [509, 26] width 7 height 13
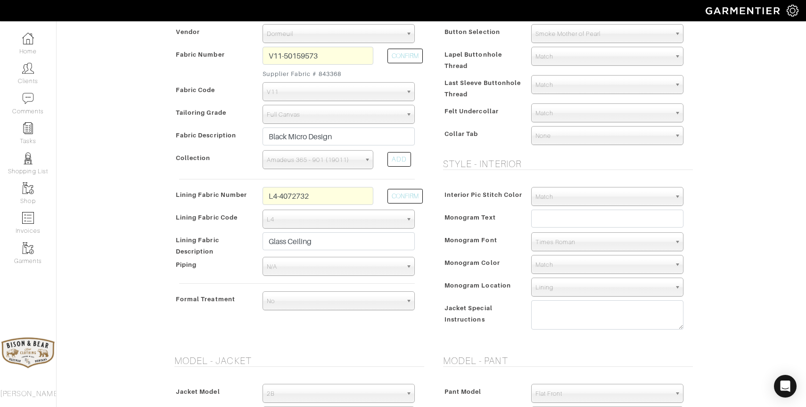
scroll to position [250, 0]
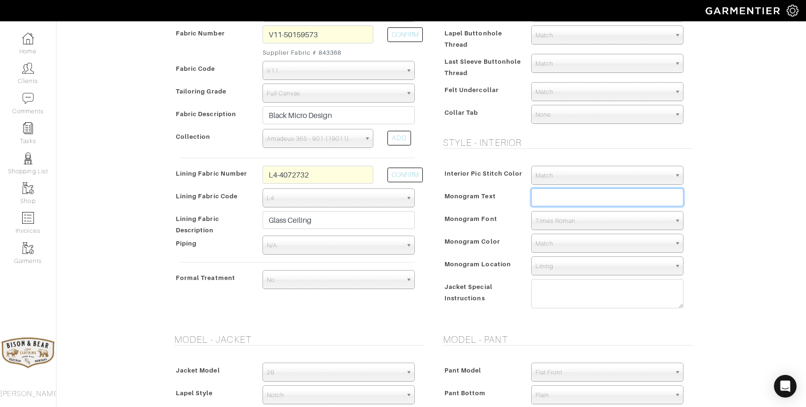
click at [562, 199] on input "text" at bounding box center [608, 197] width 152 height 18
type input "[PERSON_NAME]"
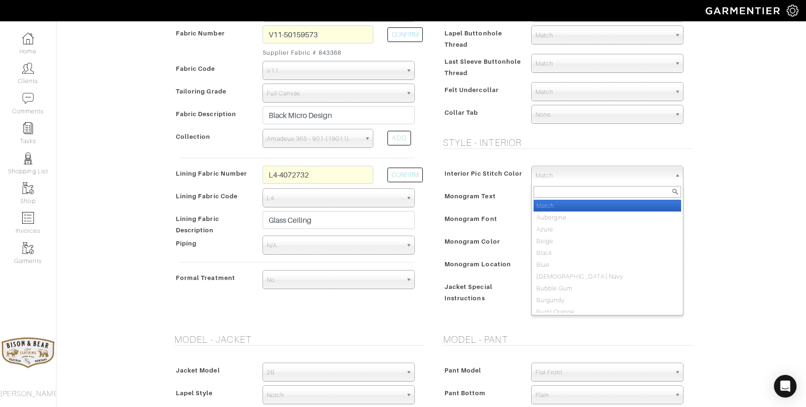
click at [571, 174] on span "Match" at bounding box center [603, 175] width 135 height 19
click at [729, 166] on div "Terry Sacka - Invoice # 24506 - Custom Suit Rejected? See Custom Models & Style…" at bounding box center [403, 282] width 806 height 1013
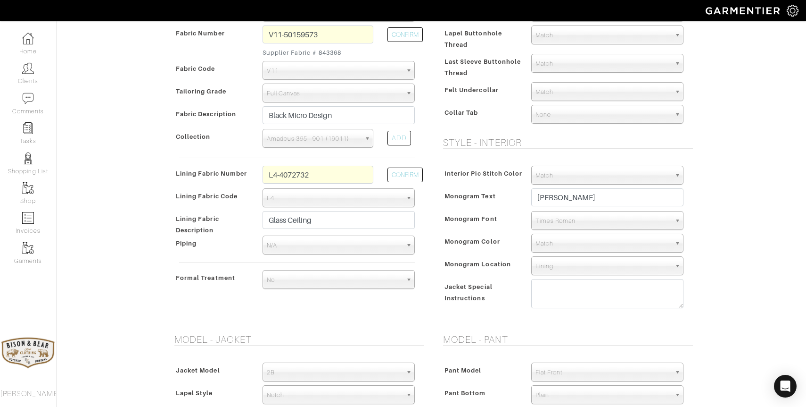
click at [576, 223] on span "Times Roman" at bounding box center [603, 220] width 135 height 19
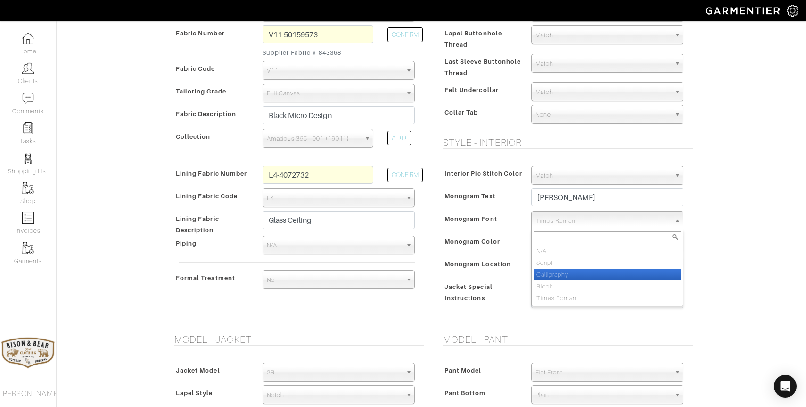
click at [557, 275] on li "Calligraphy" at bounding box center [608, 274] width 148 height 12
select select "Calligraphy"
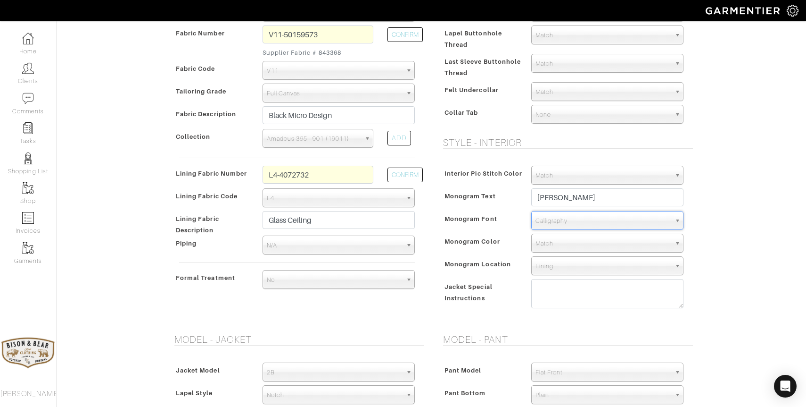
click at [557, 243] on span "Match" at bounding box center [603, 243] width 135 height 19
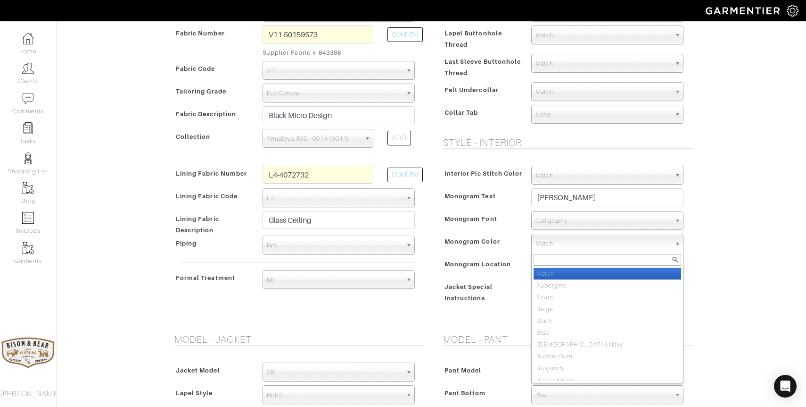
click at [554, 244] on span "Match" at bounding box center [603, 243] width 135 height 19
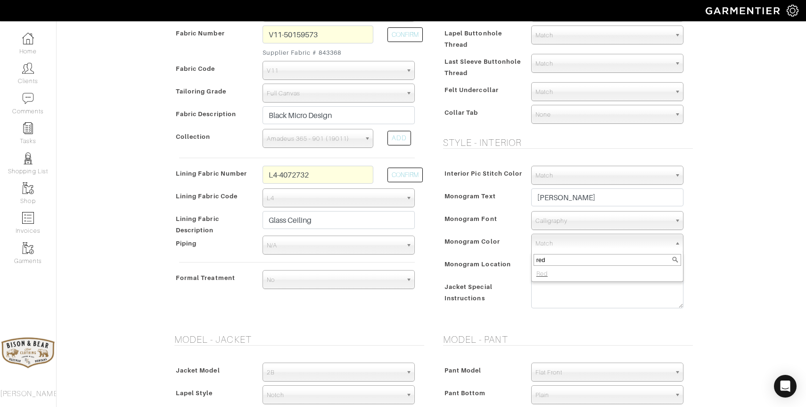
type input "red"
click at [551, 274] on li "Red" at bounding box center [608, 273] width 148 height 12
select select "32"
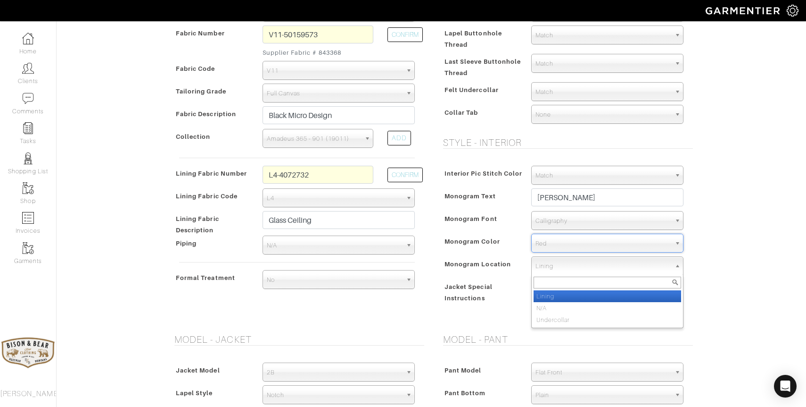
click at [554, 266] on span "Lining" at bounding box center [603, 266] width 135 height 19
click at [561, 284] on input "text" at bounding box center [608, 282] width 148 height 12
click at [703, 268] on div "Terry Sacka - Invoice # 24506 - Custom Suit Rejected? See Custom Models & Style…" at bounding box center [403, 282] width 806 height 1013
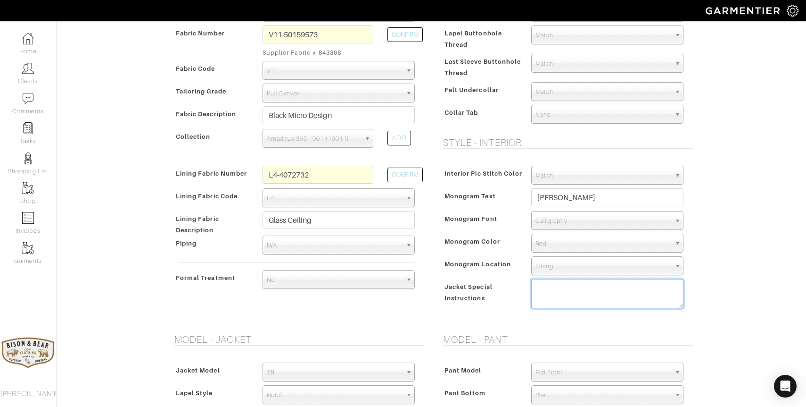
click at [618, 289] on textarea at bounding box center [608, 293] width 152 height 29
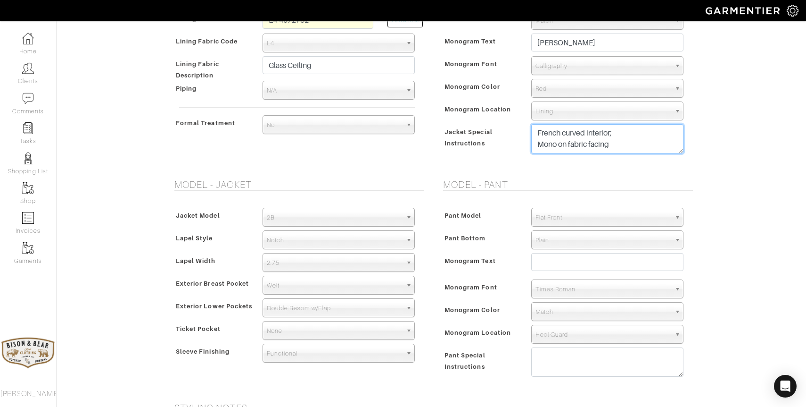
scroll to position [407, 0]
type textarea "French curved interior; Mono on fabric facing"
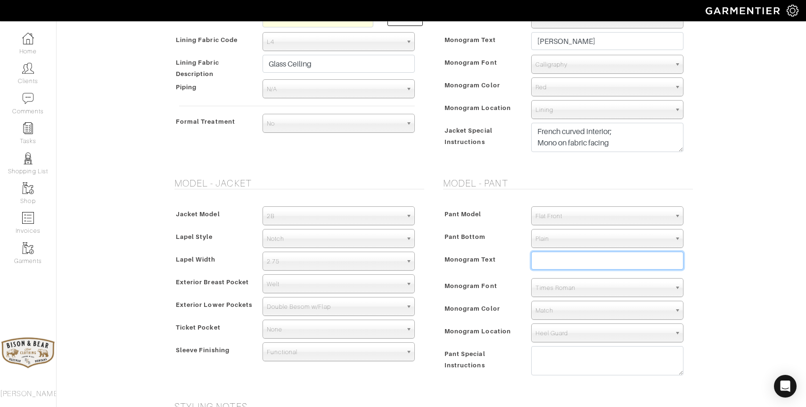
click at [606, 265] on input "text" at bounding box center [608, 260] width 152 height 18
type input "[PERSON_NAME]"
click at [737, 262] on div "Terry Sacka - Invoice # 24506 - Custom Suit Rejected? See Custom Models & Style…" at bounding box center [403, 125] width 806 height 1013
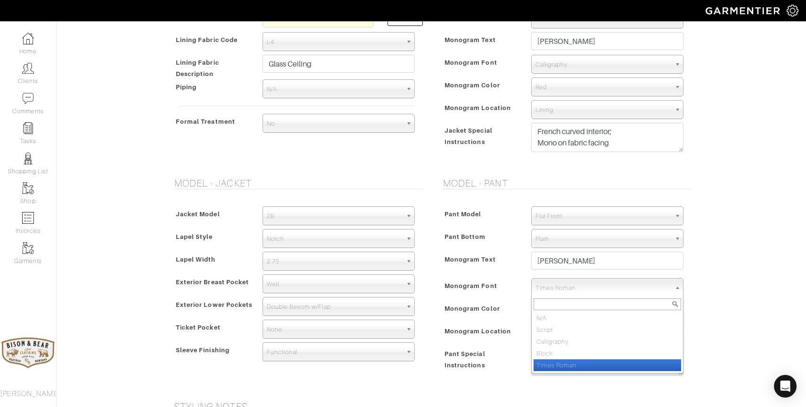
click at [620, 292] on span "Times Roman" at bounding box center [603, 287] width 135 height 19
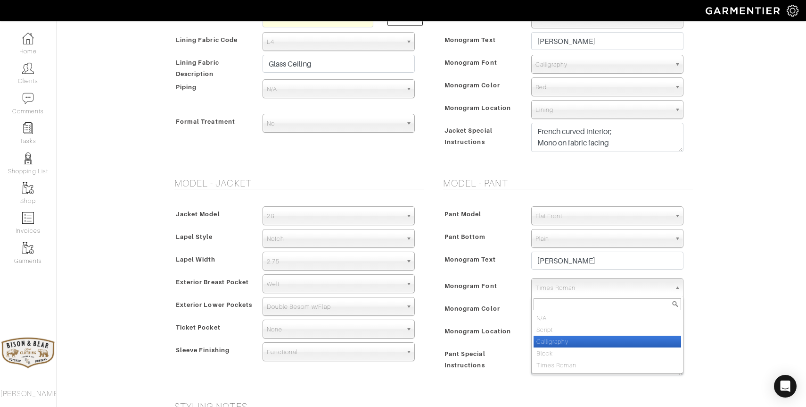
click at [585, 338] on li "Calligraphy" at bounding box center [608, 341] width 148 height 12
select select "Calligraphy"
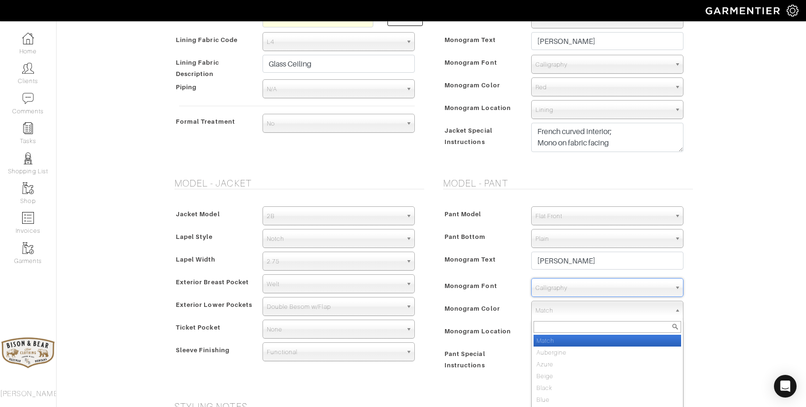
click at [567, 309] on span "Match" at bounding box center [603, 310] width 135 height 19
type input "red"
click at [546, 341] on em "Red" at bounding box center [542, 340] width 11 height 7
select select "32"
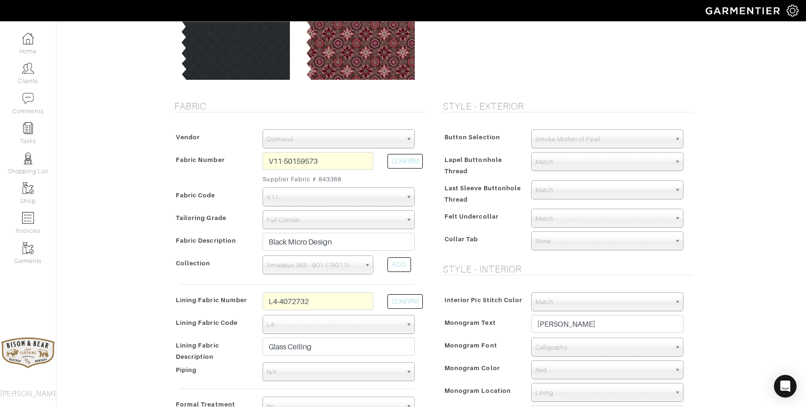
scroll to position [123, 0]
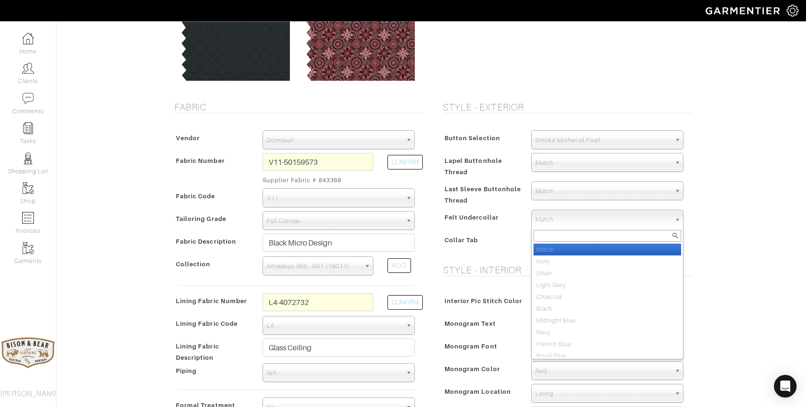
click at [562, 222] on span "Match" at bounding box center [603, 219] width 135 height 19
type input "red"
click at [559, 250] on li "Red" at bounding box center [608, 249] width 148 height 12
select select "20"
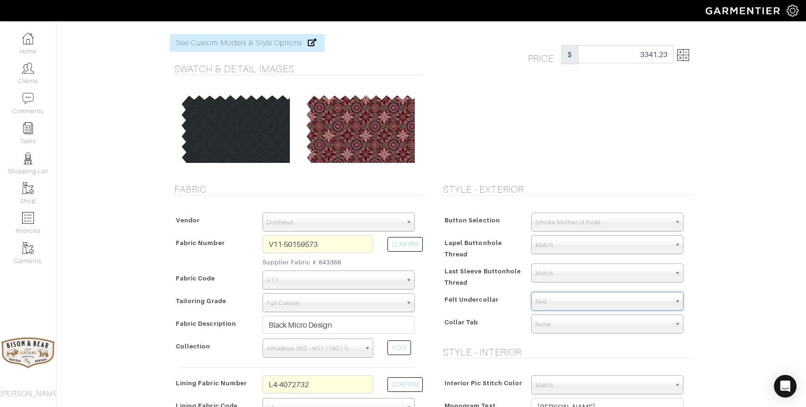
scroll to position [38, 0]
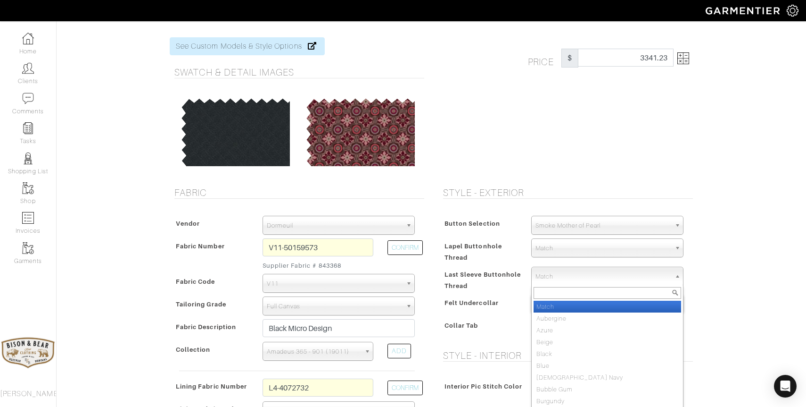
click at [599, 275] on span "Match" at bounding box center [603, 276] width 135 height 19
type input "white"
select select "1"
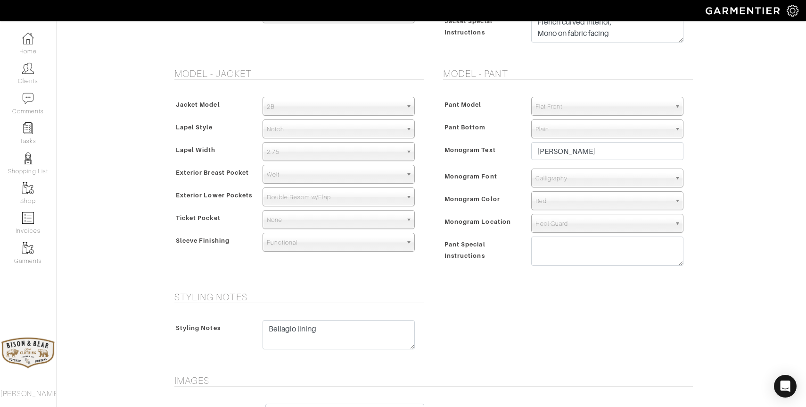
scroll to position [678, 0]
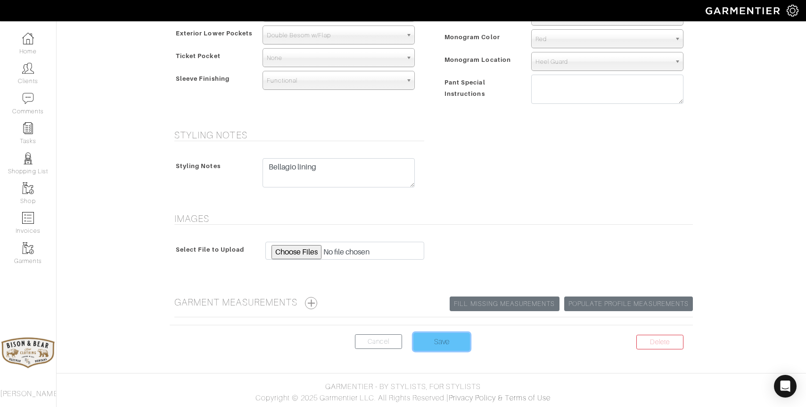
click at [443, 335] on input "Save" at bounding box center [442, 341] width 57 height 18
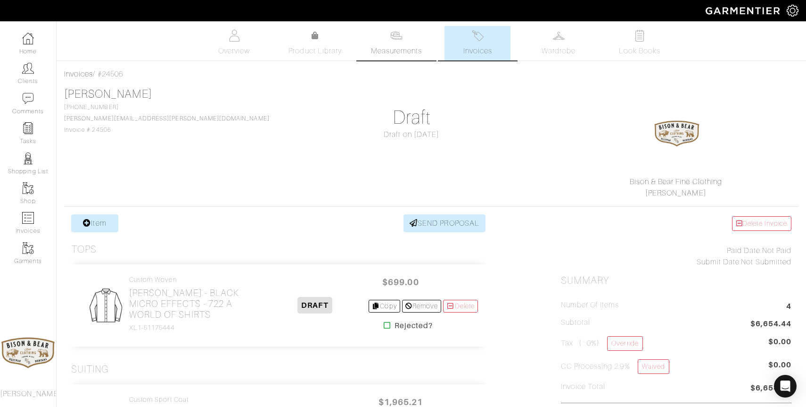
click at [408, 43] on link "Measurements" at bounding box center [397, 43] width 66 height 34
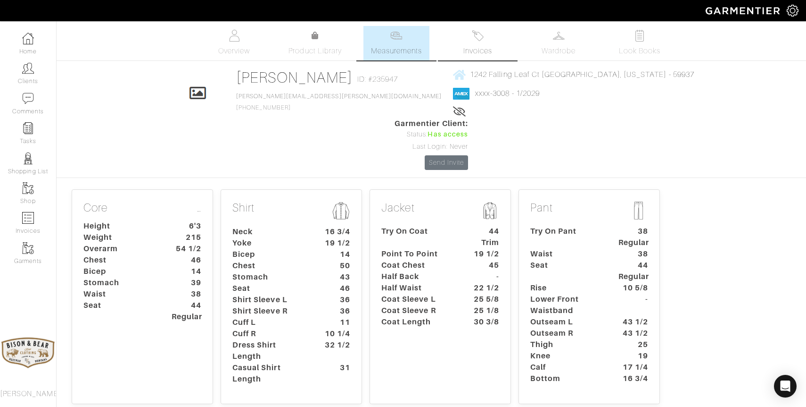
click at [476, 41] on img at bounding box center [478, 36] width 12 height 12
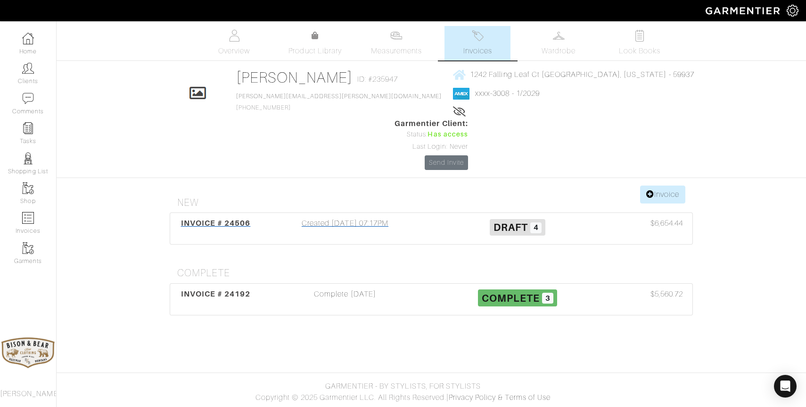
click at [360, 217] on div "Created 09/04/25 07:17PM" at bounding box center [345, 228] width 173 height 22
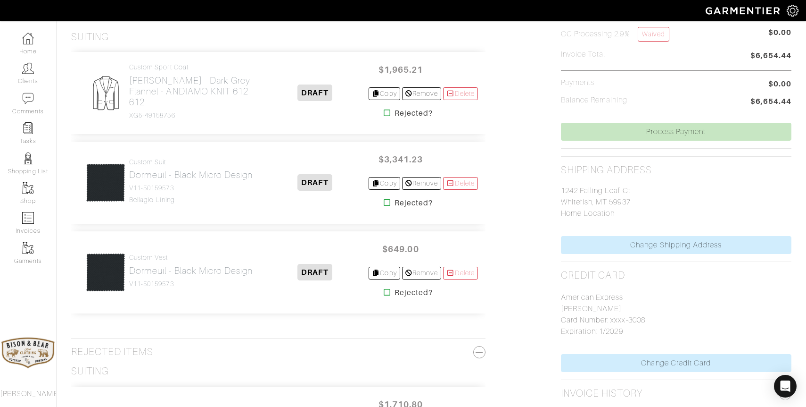
scroll to position [337, 0]
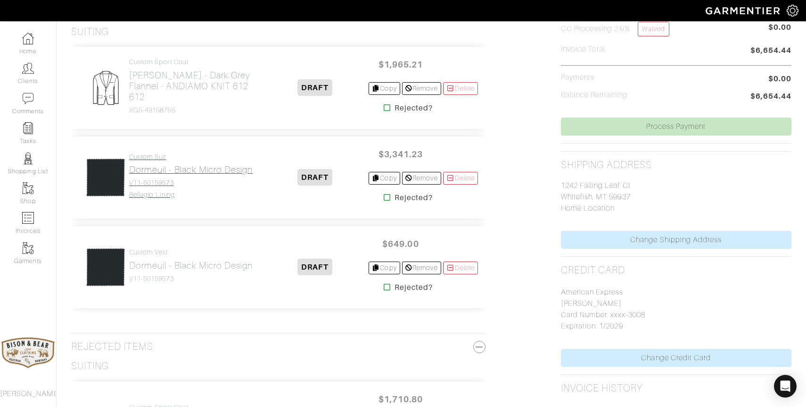
click at [212, 171] on h2 "Dormeuil - Black Micro Design" at bounding box center [191, 169] width 124 height 11
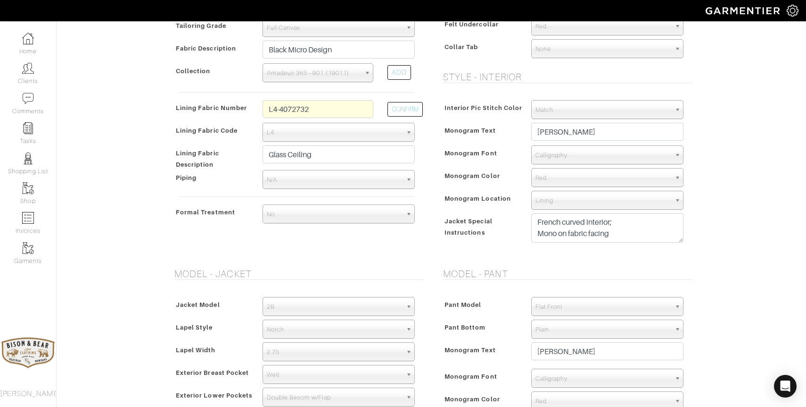
scroll to position [316, 0]
click at [624, 235] on textarea "French curved interior; Mono on fabric facing" at bounding box center [608, 227] width 152 height 29
click at [538, 219] on textarea "French curved interior; Mono on fabric facing" at bounding box center [608, 227] width 152 height 29
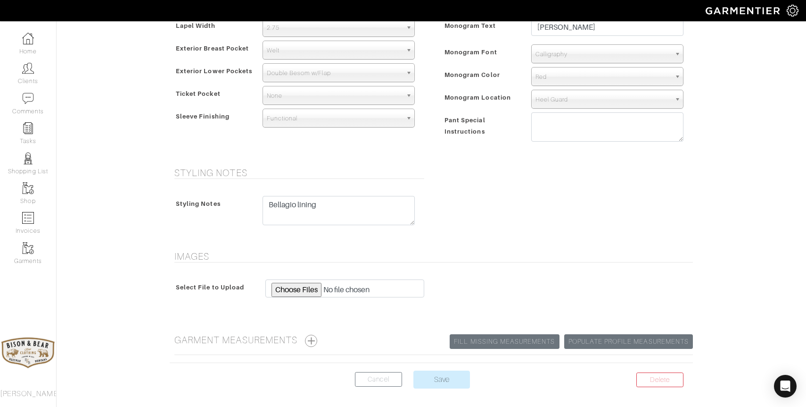
scroll to position [678, 0]
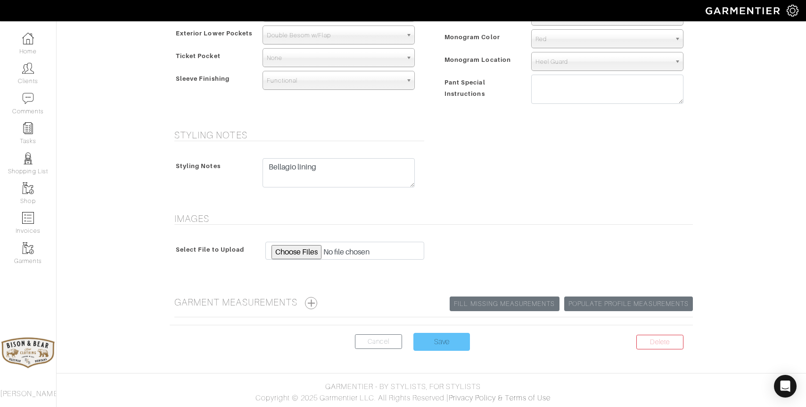
type textarea "L4-4072732 Glass Ceiling Lining French curved interior; Mono on fabric facing"
click at [447, 334] on input "Save" at bounding box center [442, 341] width 57 height 18
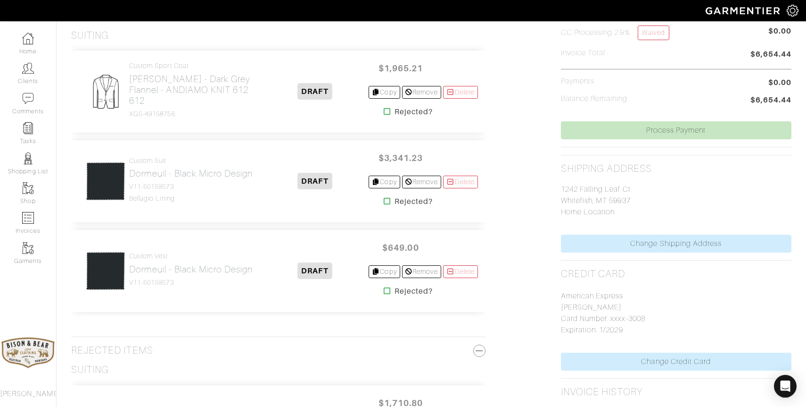
scroll to position [338, 0]
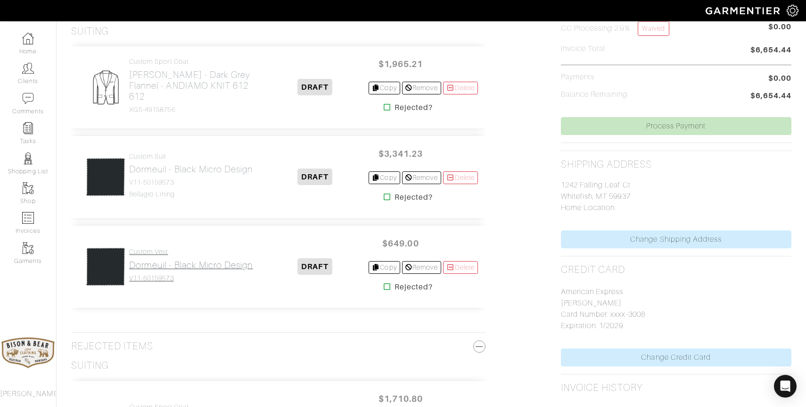
click at [185, 273] on link "Custom Vest Dormeuil - Black Micro Design V11-50159573" at bounding box center [191, 265] width 124 height 34
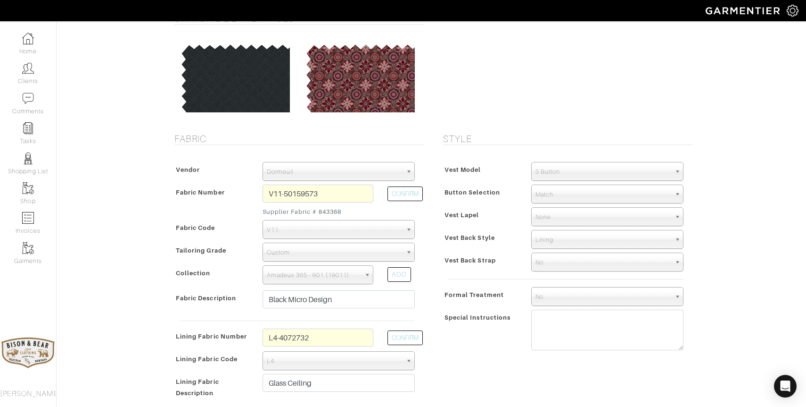
scroll to position [92, 0]
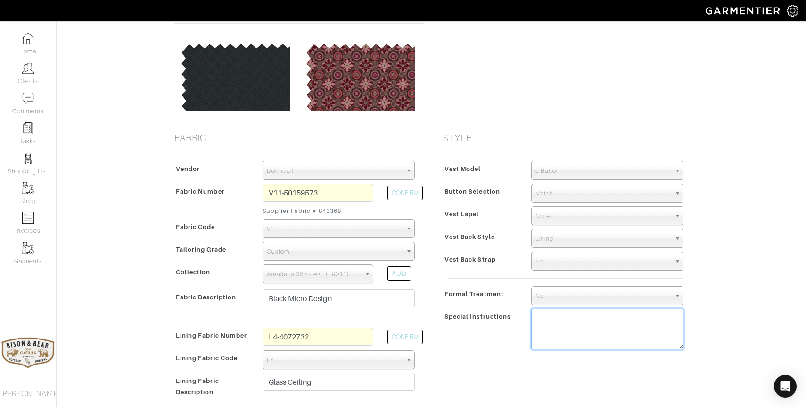
click at [556, 321] on textarea at bounding box center [608, 328] width 152 height 41
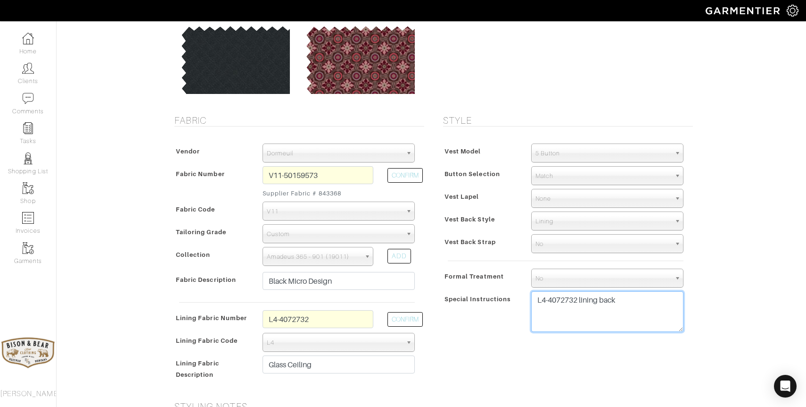
scroll to position [111, 0]
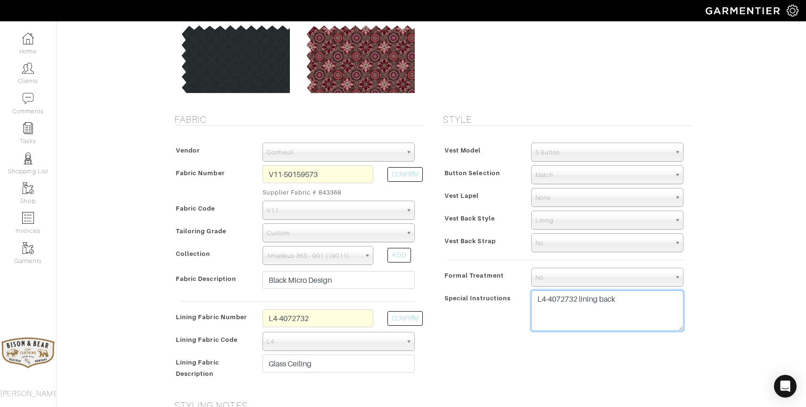
type textarea "L4-4072732 lining back"
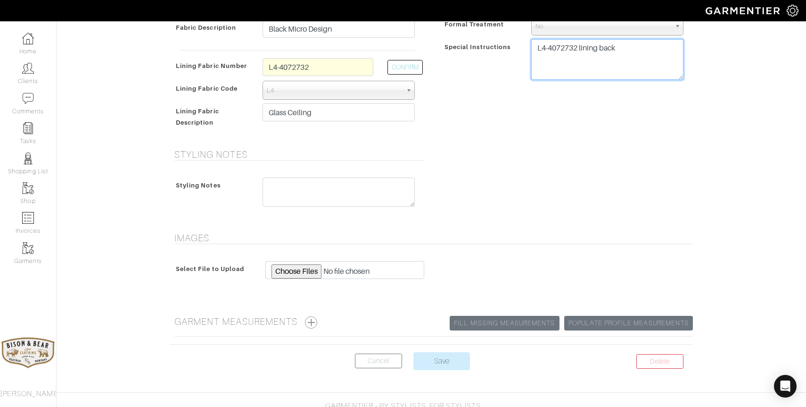
scroll to position [381, 0]
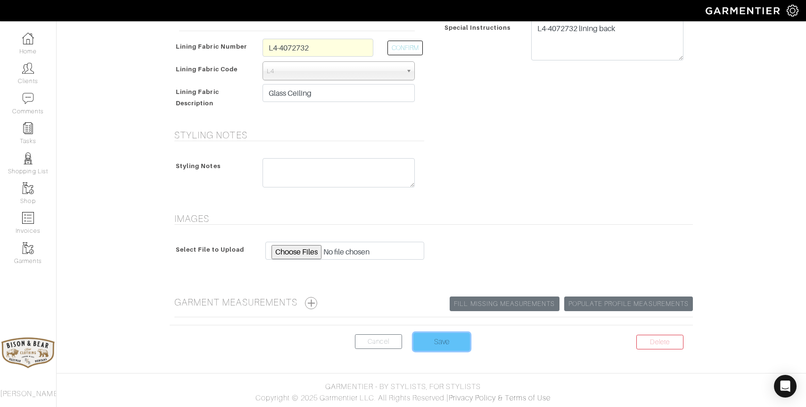
click at [437, 343] on input "Save" at bounding box center [442, 341] width 57 height 18
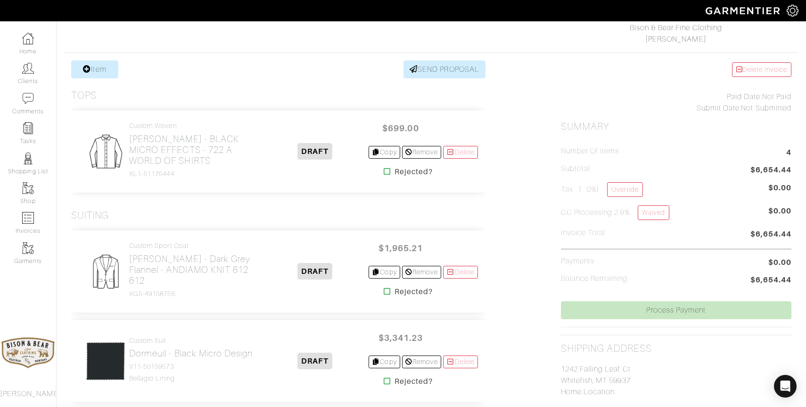
scroll to position [152, 0]
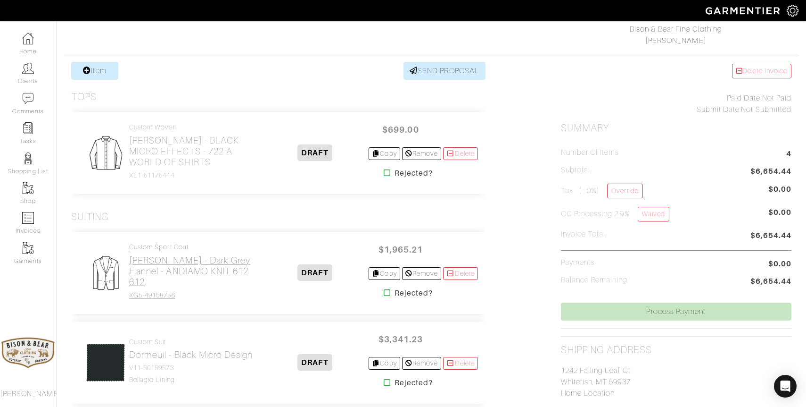
click at [175, 265] on h2 "[PERSON_NAME] - Dark Grey Flannel - ANDIAMO KNIT 612 612" at bounding box center [195, 271] width 133 height 33
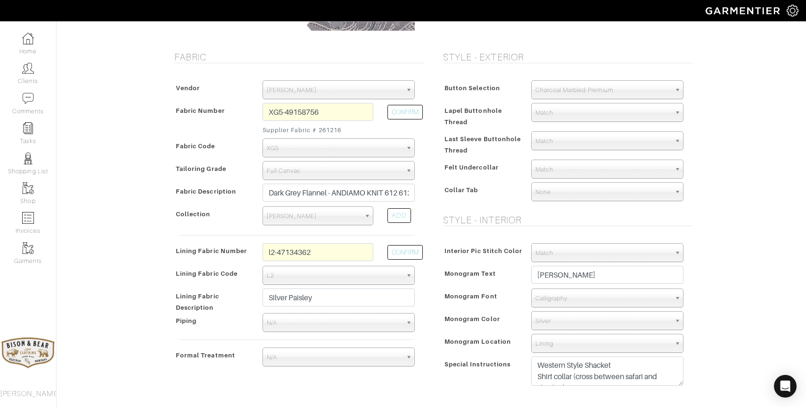
scroll to position [166, 0]
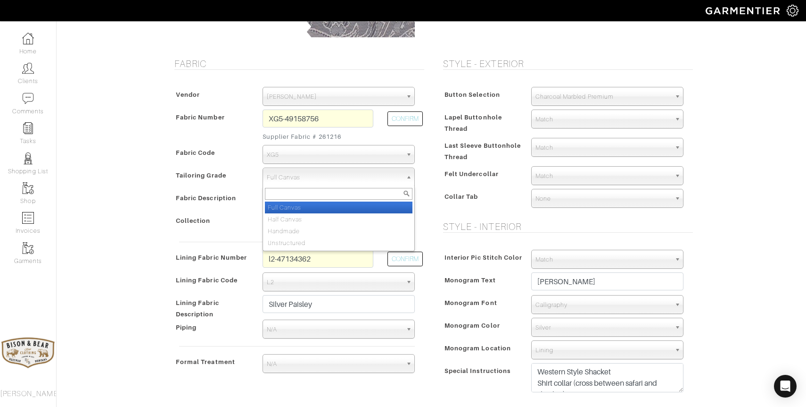
click at [384, 173] on span "Full Canvas" at bounding box center [334, 177] width 135 height 19
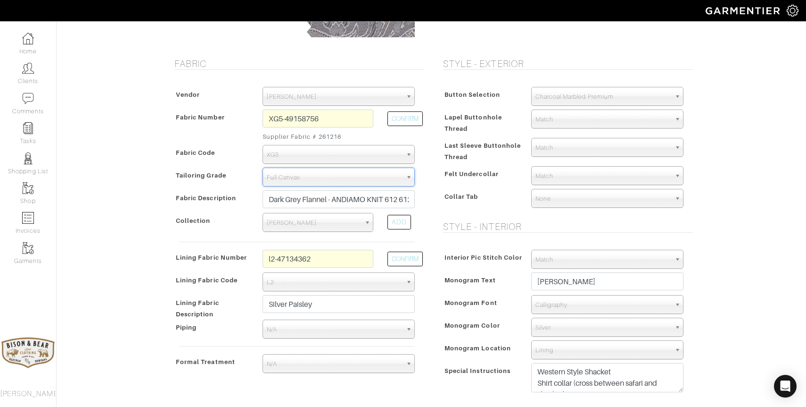
click at [381, 185] on span "Full Canvas" at bounding box center [334, 177] width 135 height 19
click at [381, 183] on span "Full Canvas" at bounding box center [334, 177] width 135 height 19
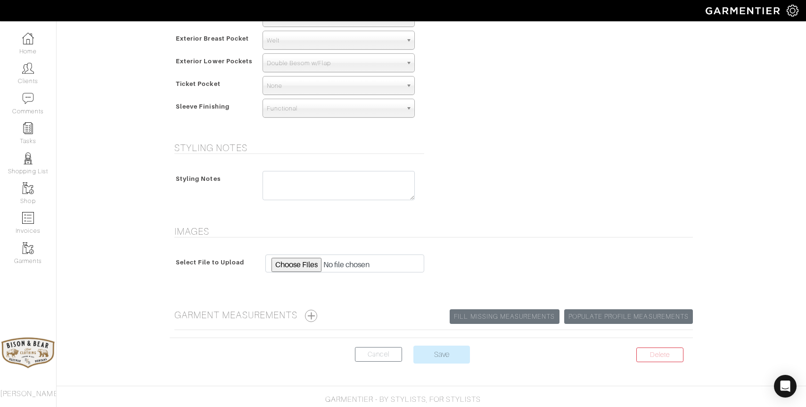
scroll to position [663, 0]
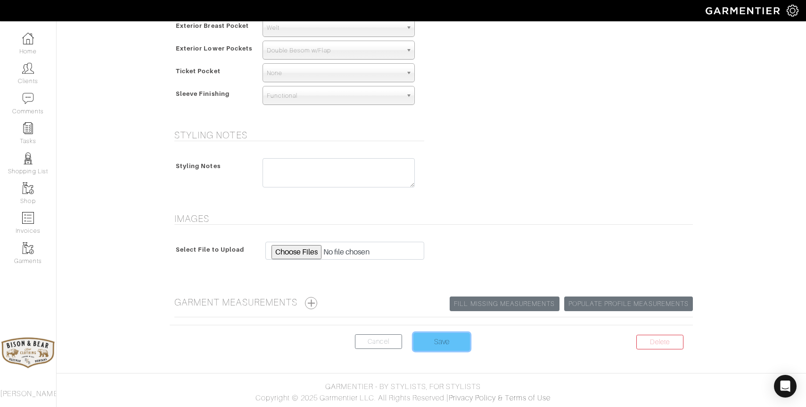
click at [440, 339] on input "Save" at bounding box center [442, 341] width 57 height 18
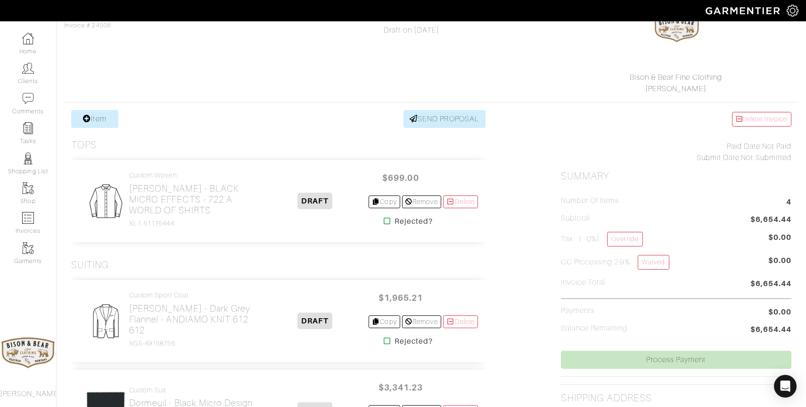
scroll to position [105, 0]
click at [197, 199] on h2 "Loro Piana - BLACK MICRO EFFECTS - 722 A WORLD OF SHIRTS" at bounding box center [195, 199] width 133 height 33
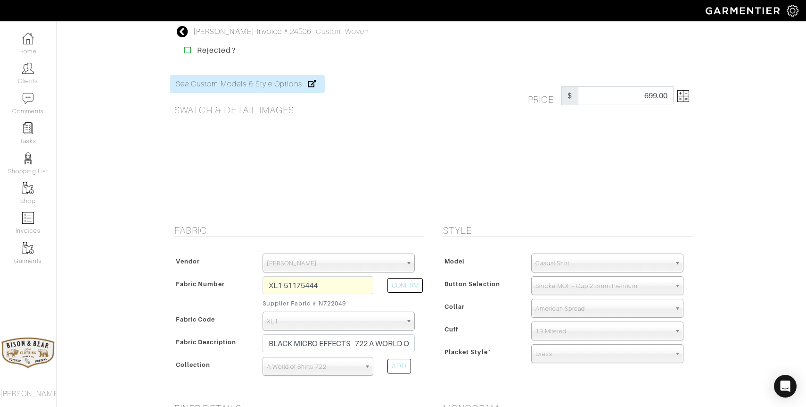
click at [183, 33] on icon at bounding box center [183, 31] width 12 height 11
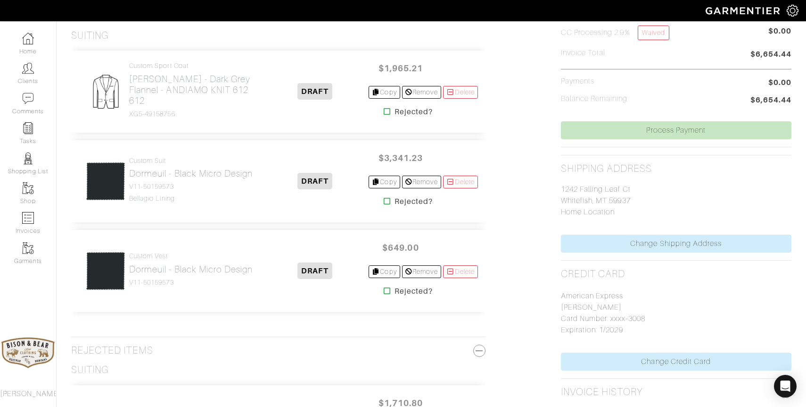
scroll to position [334, 0]
click at [191, 177] on h2 "Dormeuil - Black Micro Design" at bounding box center [191, 172] width 124 height 11
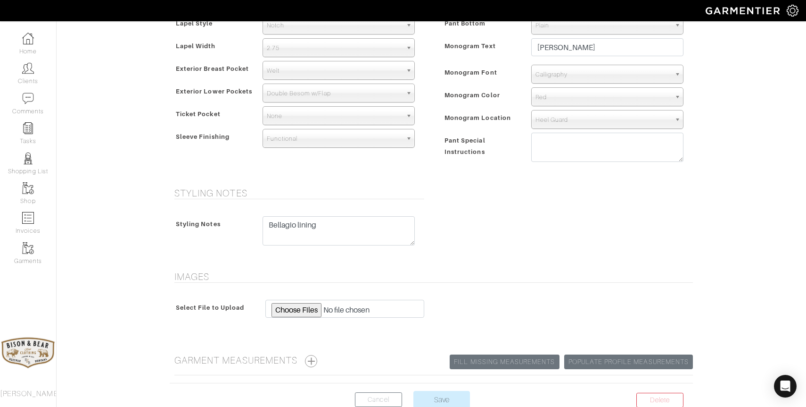
scroll to position [678, 0]
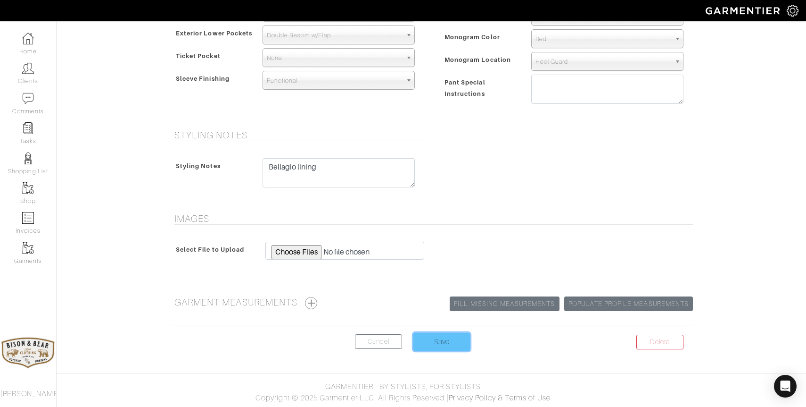
click at [440, 341] on input "Save" at bounding box center [442, 341] width 57 height 18
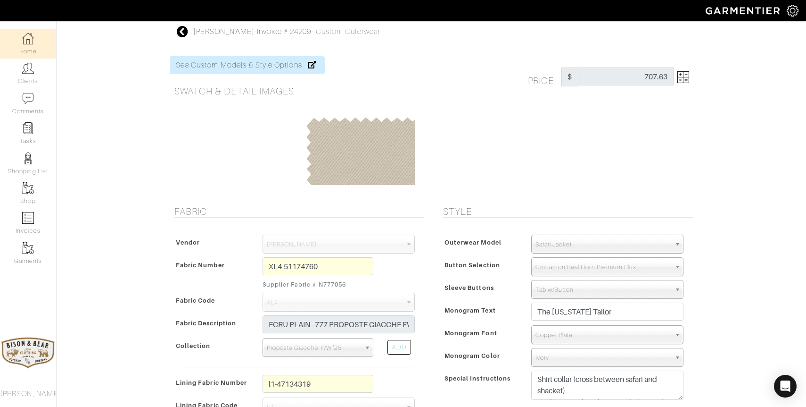
click at [30, 39] on img at bounding box center [28, 39] width 12 height 12
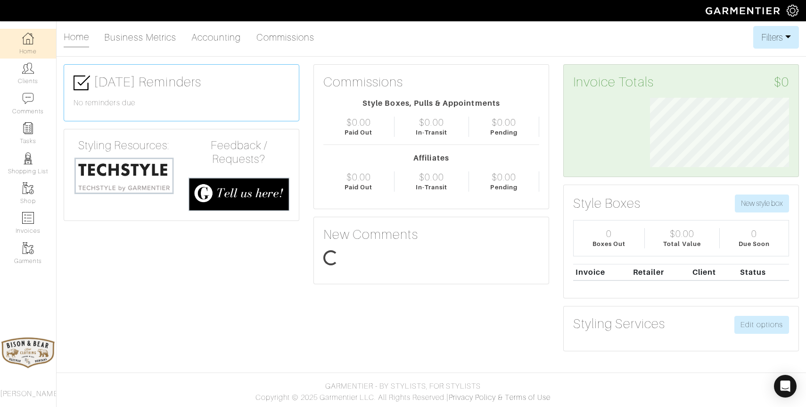
scroll to position [69, 153]
